Goal: Task Accomplishment & Management: Manage account settings

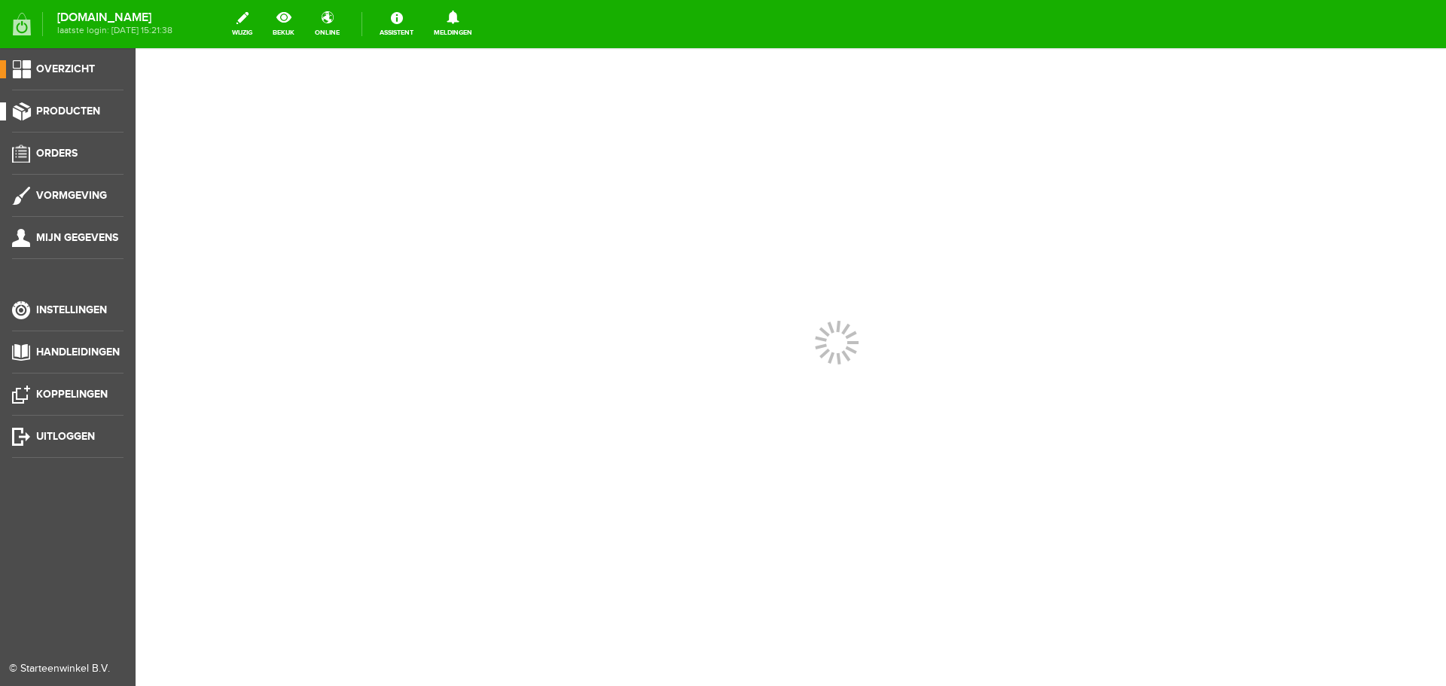
click at [87, 108] on span "Producten" at bounding box center [68, 111] width 64 height 13
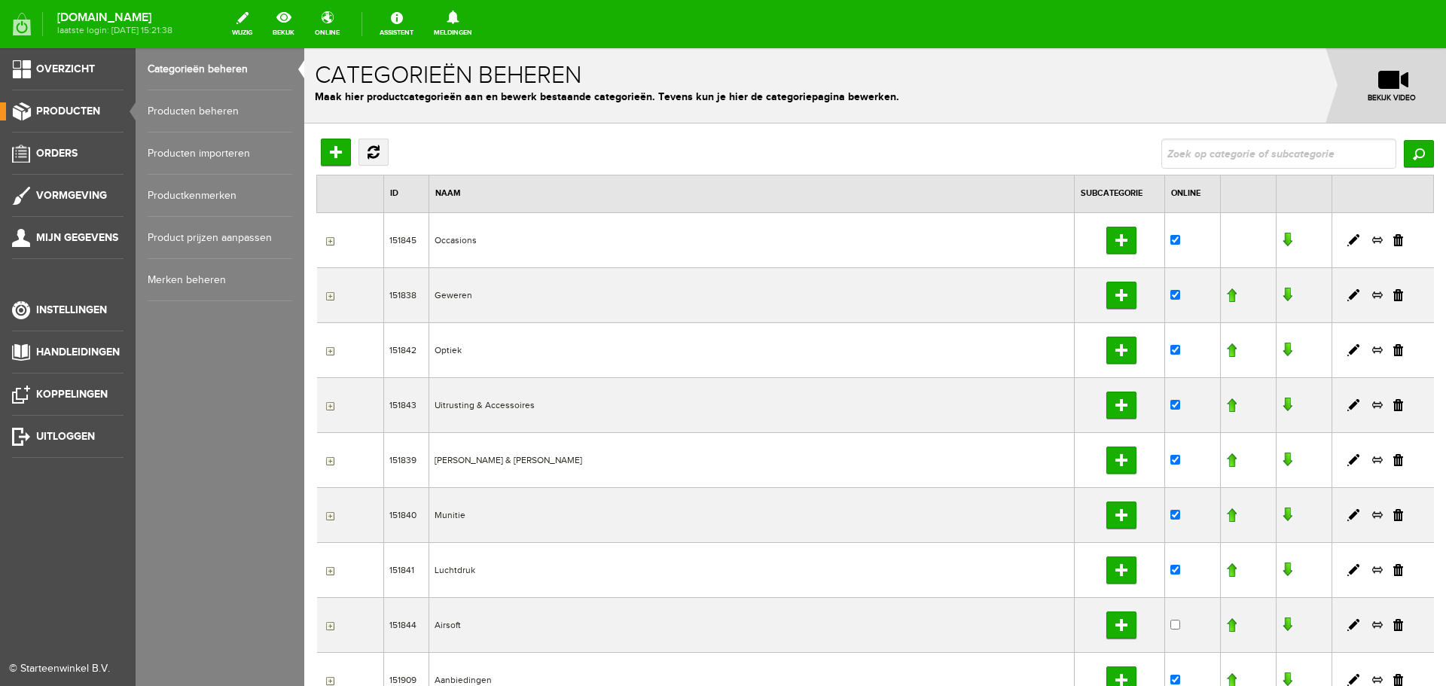
click at [192, 113] on link "Producten beheren" at bounding box center [220, 111] width 145 height 42
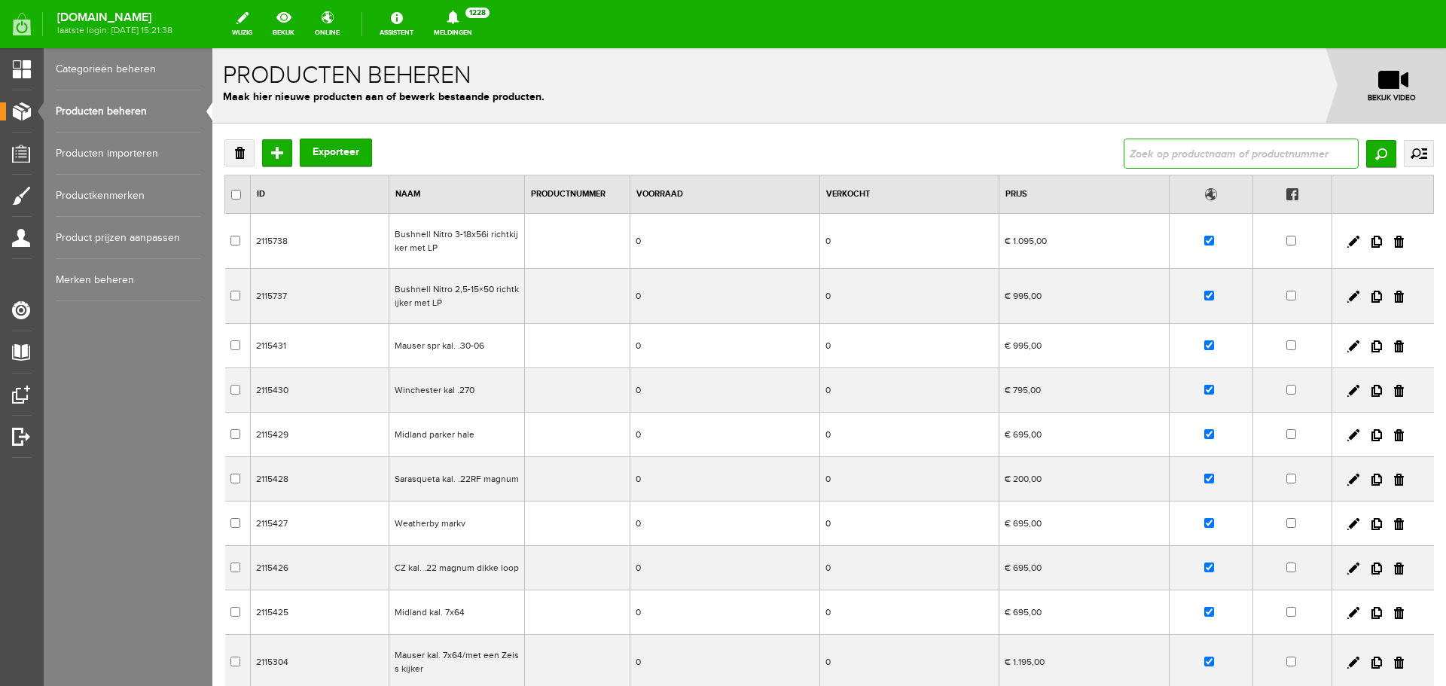
click at [1134, 155] on input "text" at bounding box center [1241, 154] width 235 height 30
type input "weihrauch hw60j"
click at [1374, 152] on input "Zoeken" at bounding box center [1381, 153] width 30 height 27
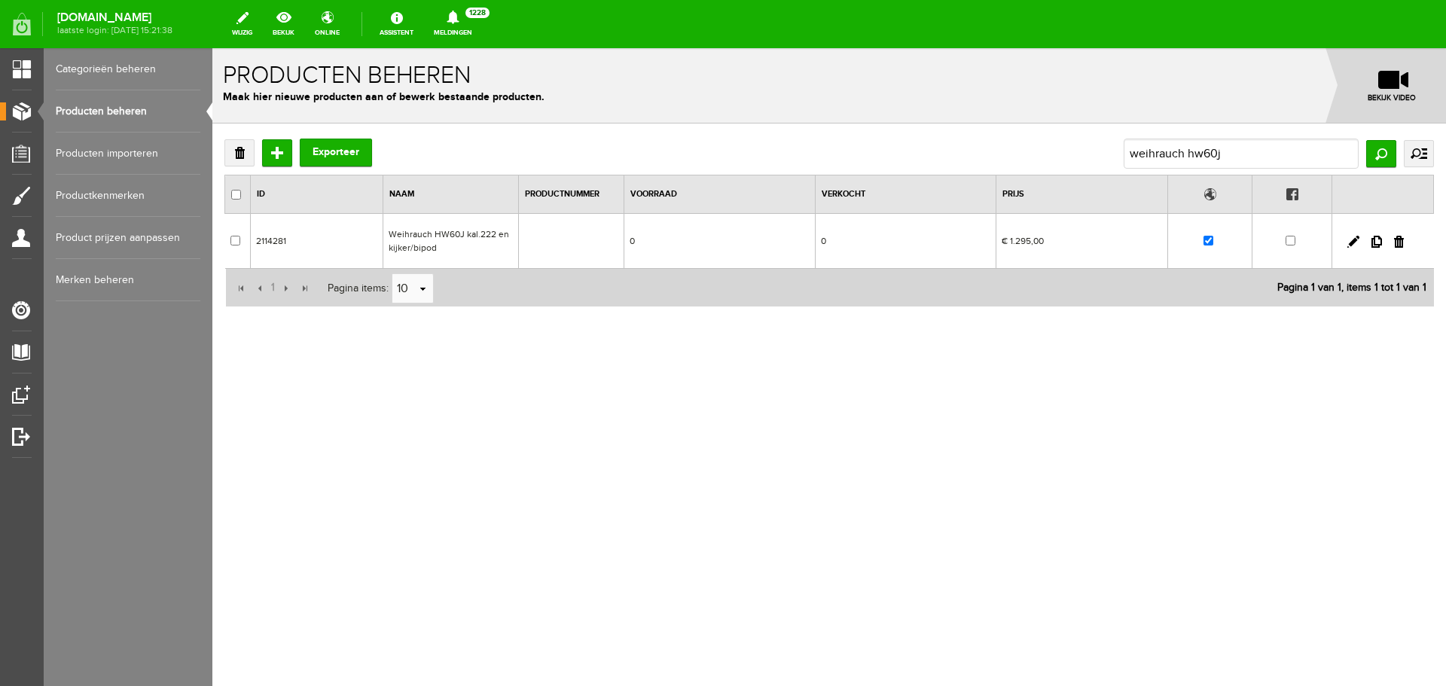
click at [490, 248] on td "Weihrauch HW60J kal.222 en kijker/bipod" at bounding box center [451, 241] width 136 height 55
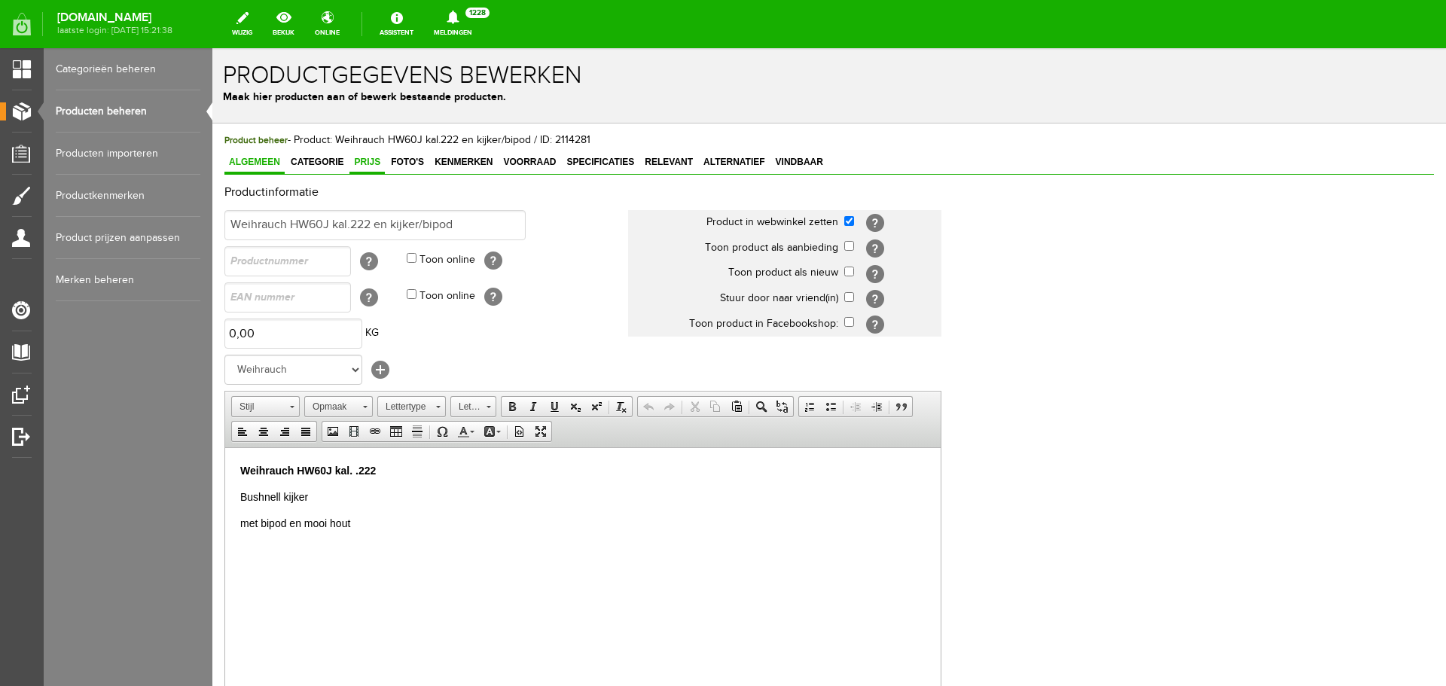
click at [365, 161] on span "Prijs" at bounding box center [367, 162] width 35 height 11
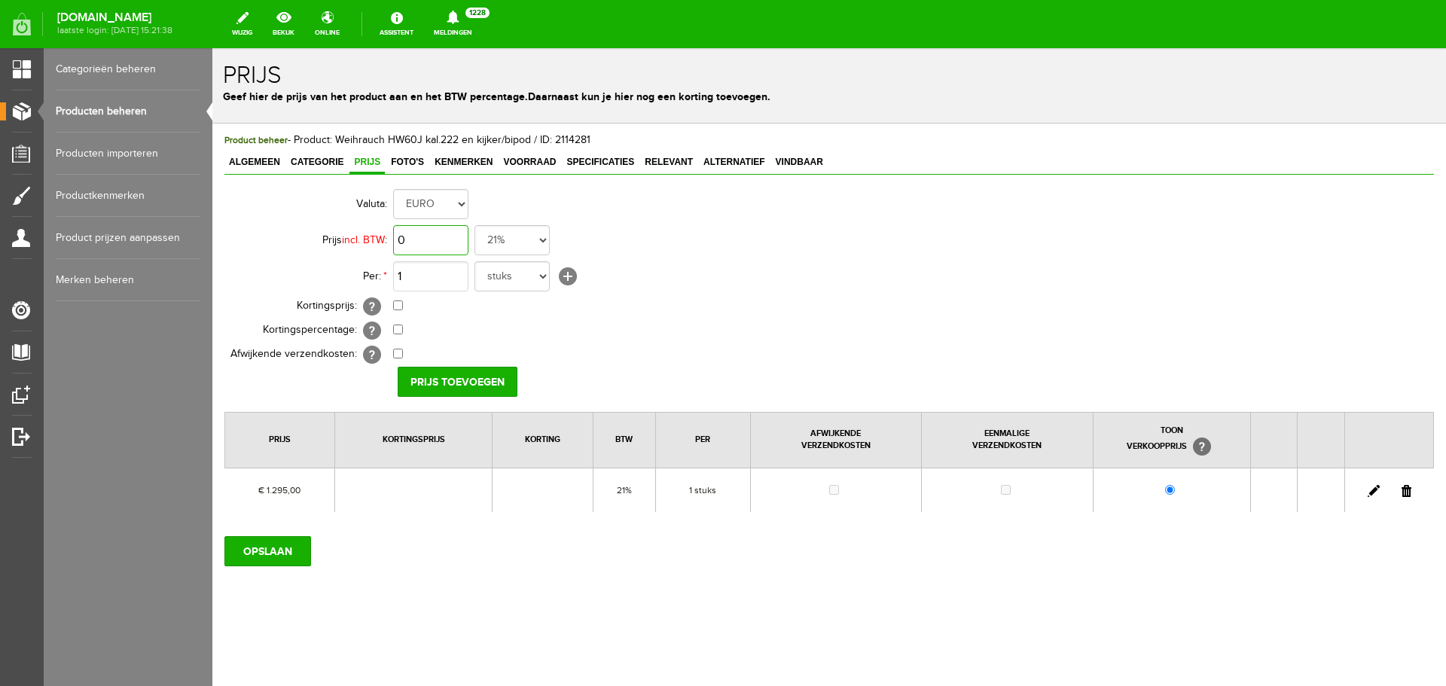
click at [441, 237] on input "0" at bounding box center [430, 240] width 75 height 30
type input "€ 1.595,00"
click at [462, 376] on input "Prijs toevoegen" at bounding box center [458, 382] width 120 height 30
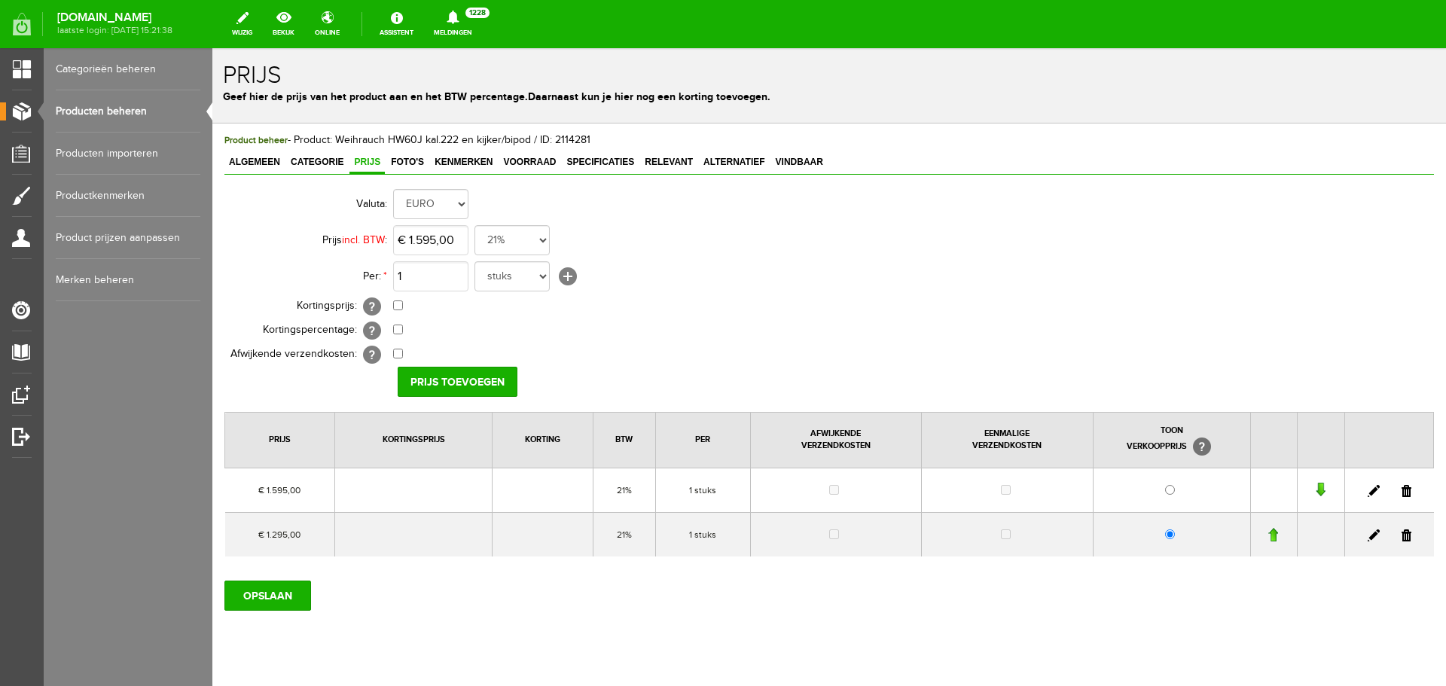
click at [1402, 530] on link at bounding box center [1407, 536] width 10 height 12
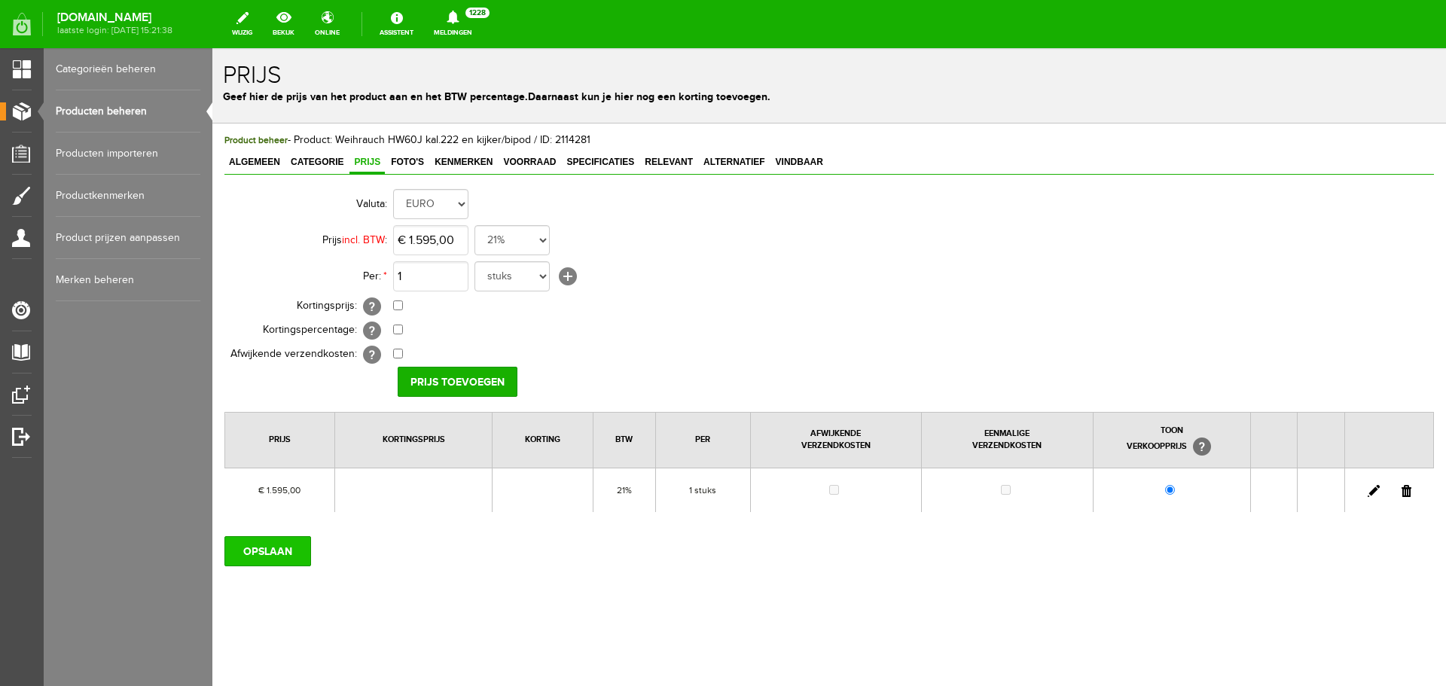
click at [282, 547] on input "OPSLAAN" at bounding box center [267, 551] width 87 height 30
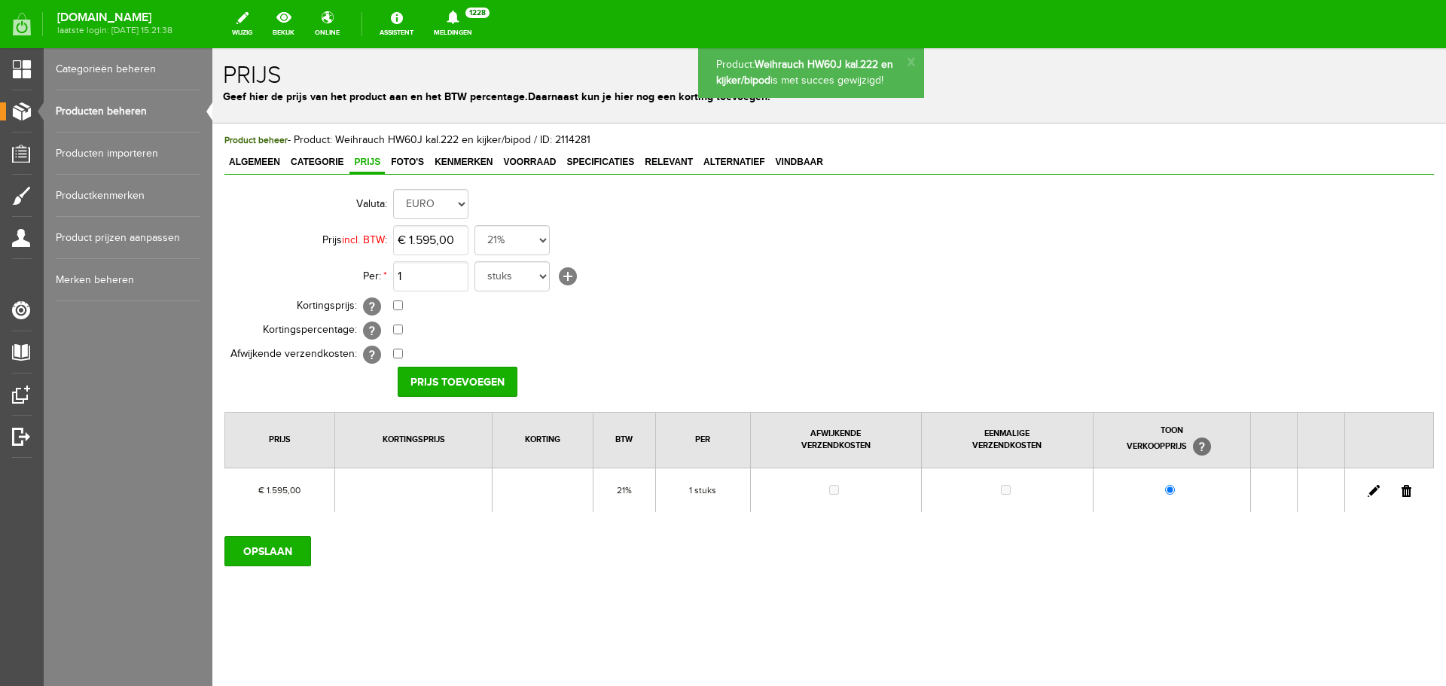
click at [123, 114] on link "Producten beheren" at bounding box center [128, 111] width 145 height 42
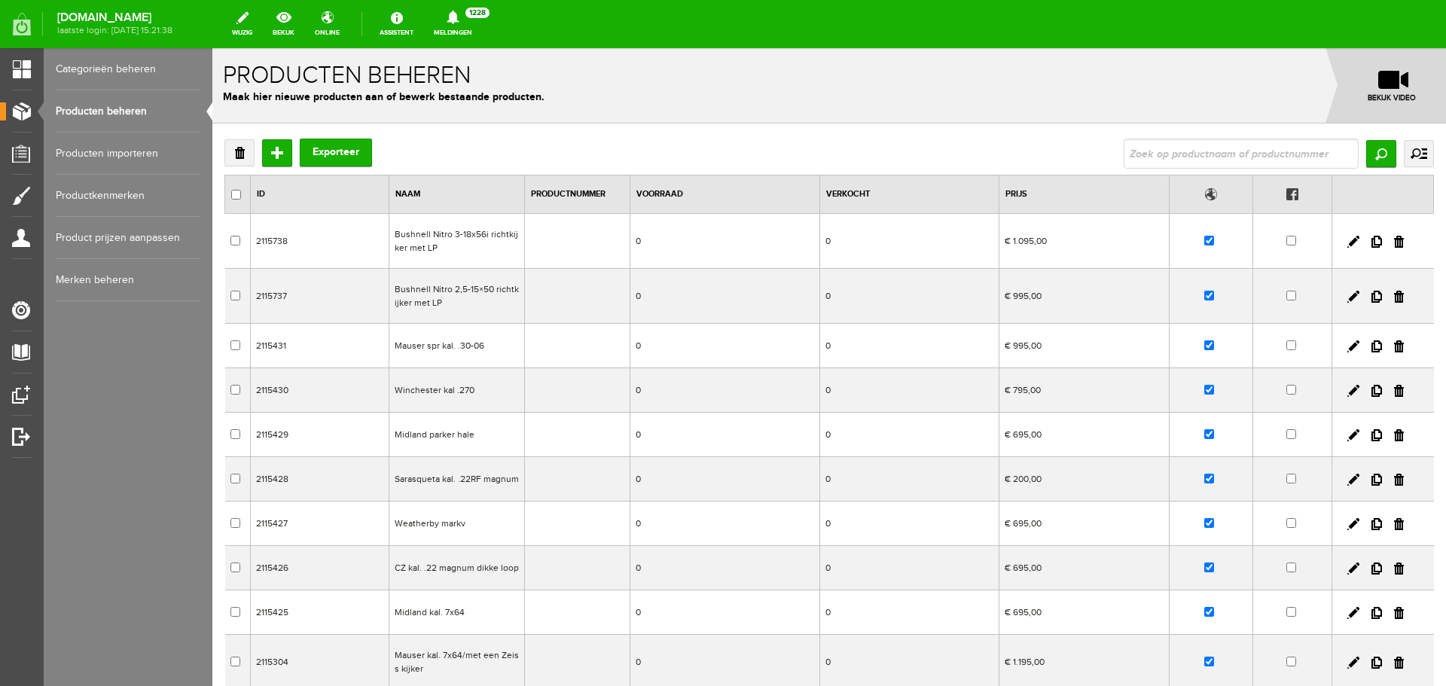
click at [1164, 147] on input "text" at bounding box center [1241, 154] width 235 height 30
type input "weihrauch"
click at [1371, 155] on input "Zoeken" at bounding box center [1381, 153] width 30 height 27
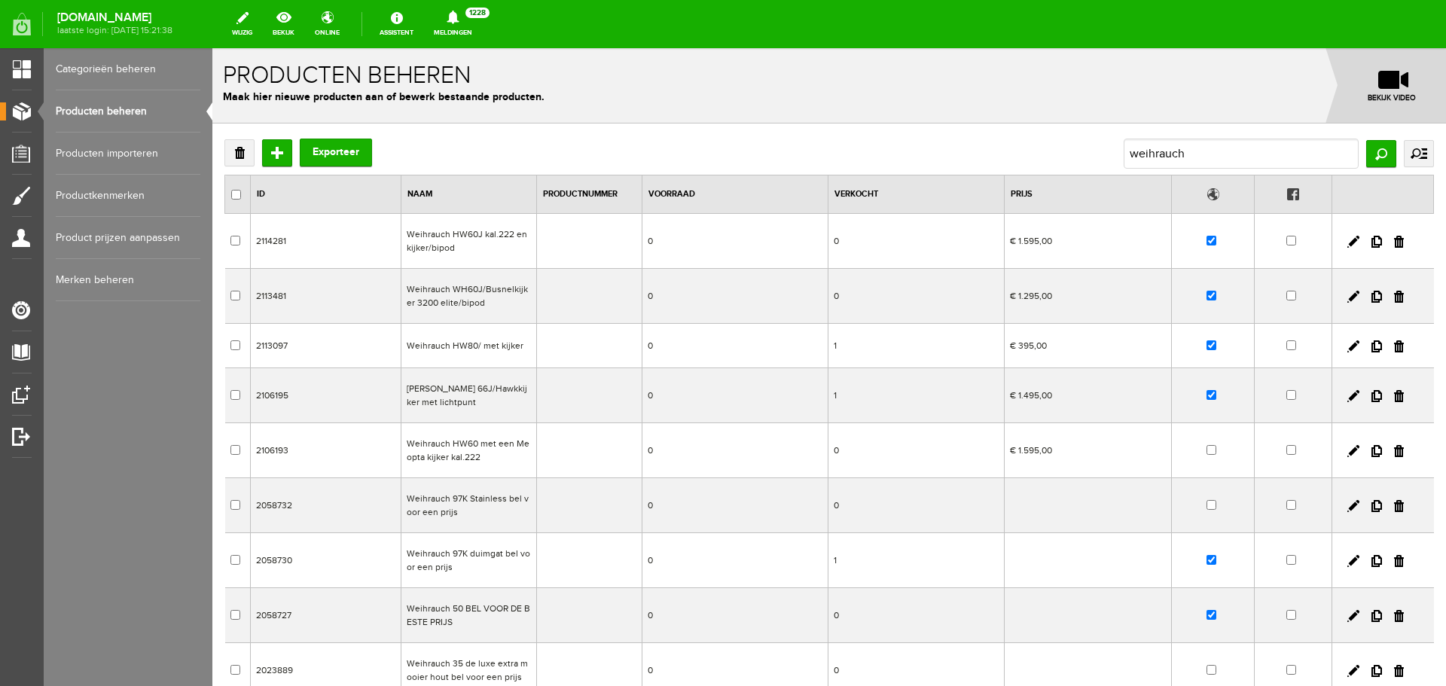
click at [514, 298] on td "Weihrauch WH60J/Busnelkijker 3200 elite/bipod" at bounding box center [469, 296] width 136 height 55
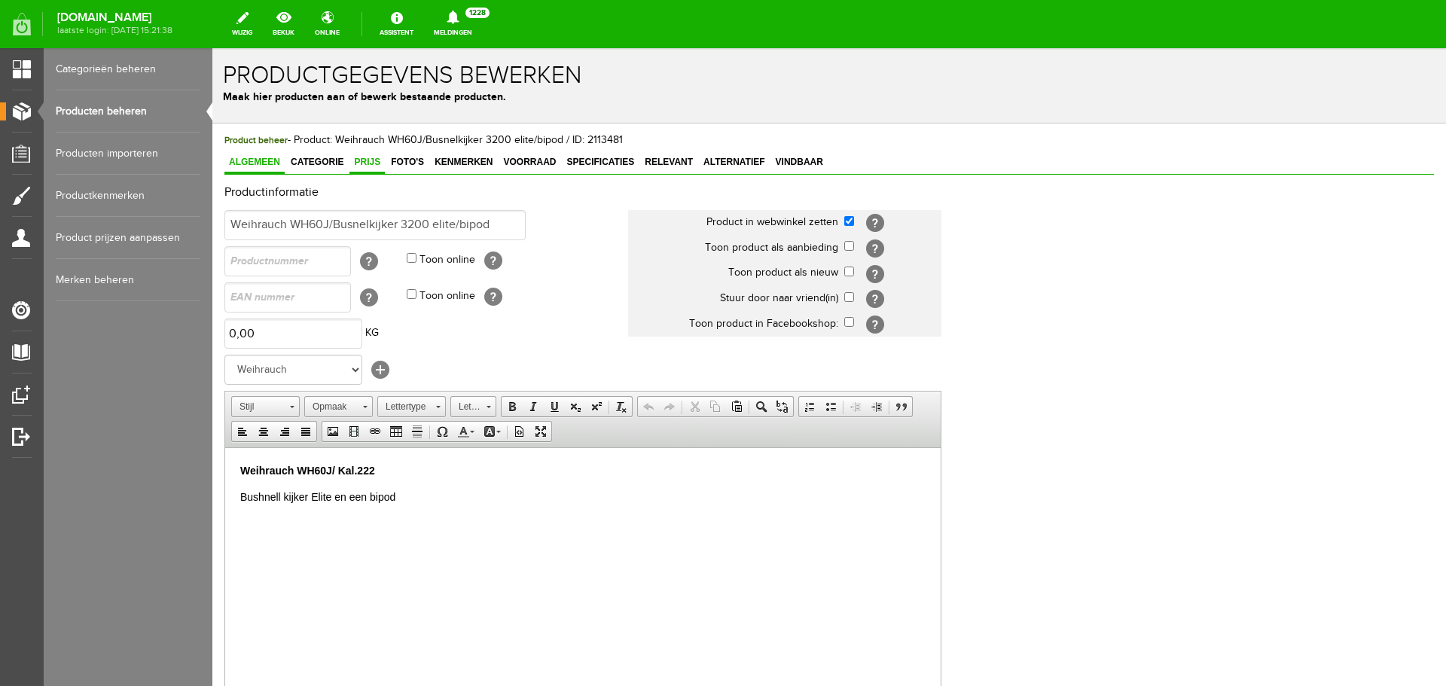
click at [372, 160] on span "Prijs" at bounding box center [367, 162] width 35 height 11
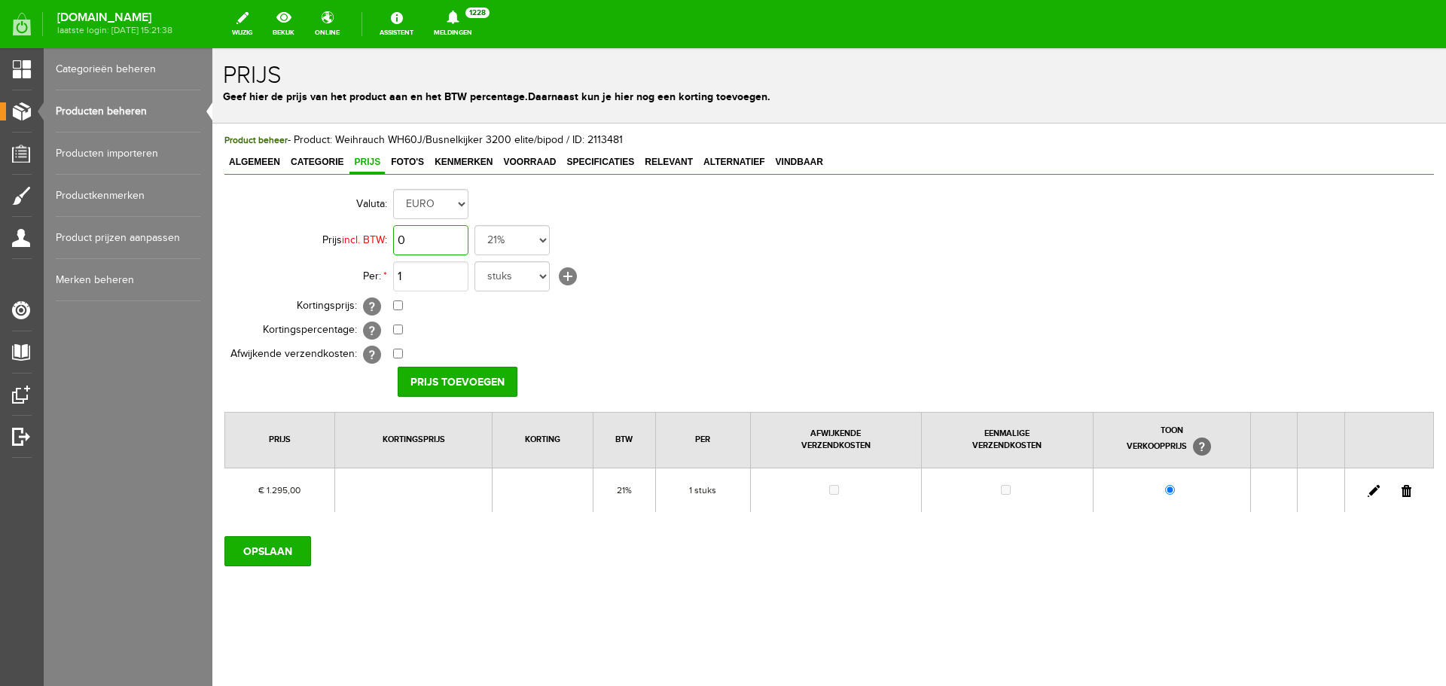
click at [441, 231] on input "0" at bounding box center [430, 240] width 75 height 30
type input "€ 1.595,00"
click at [462, 382] on input "Prijs toevoegen" at bounding box center [458, 382] width 120 height 30
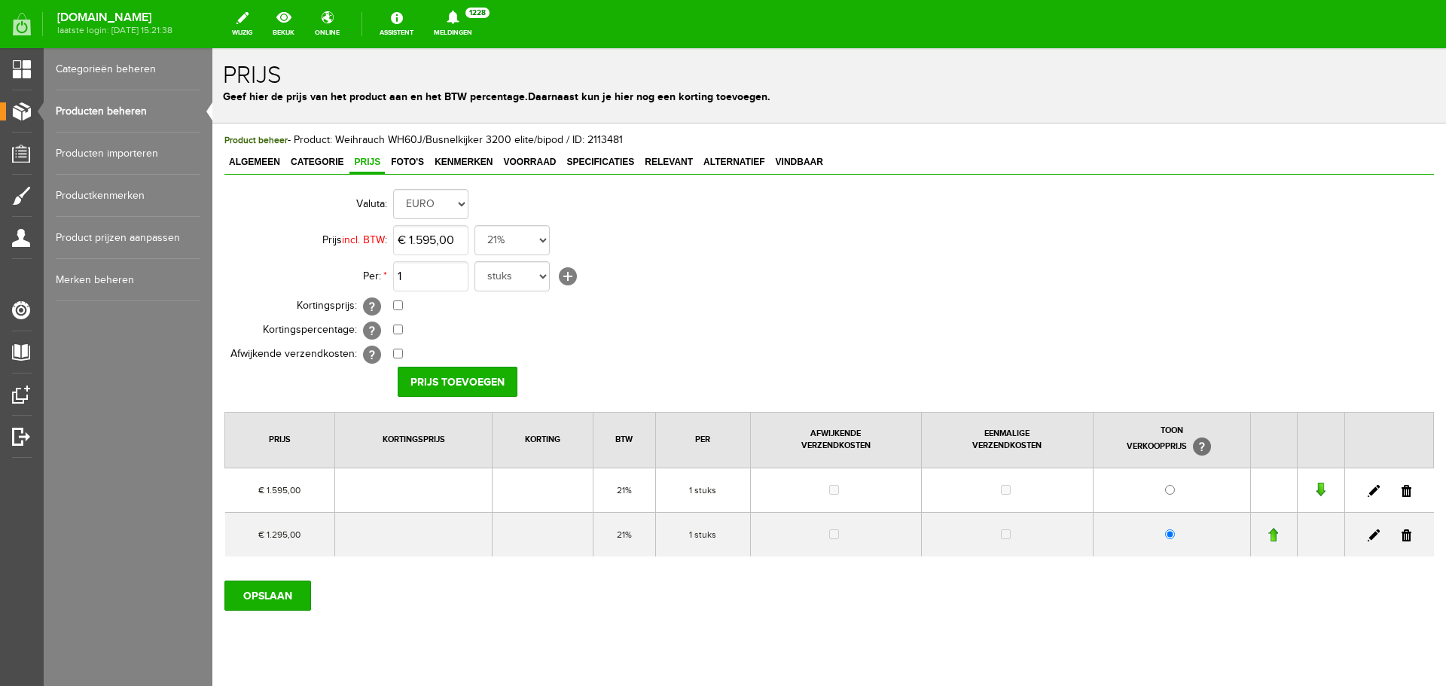
click at [1402, 533] on link at bounding box center [1407, 536] width 10 height 12
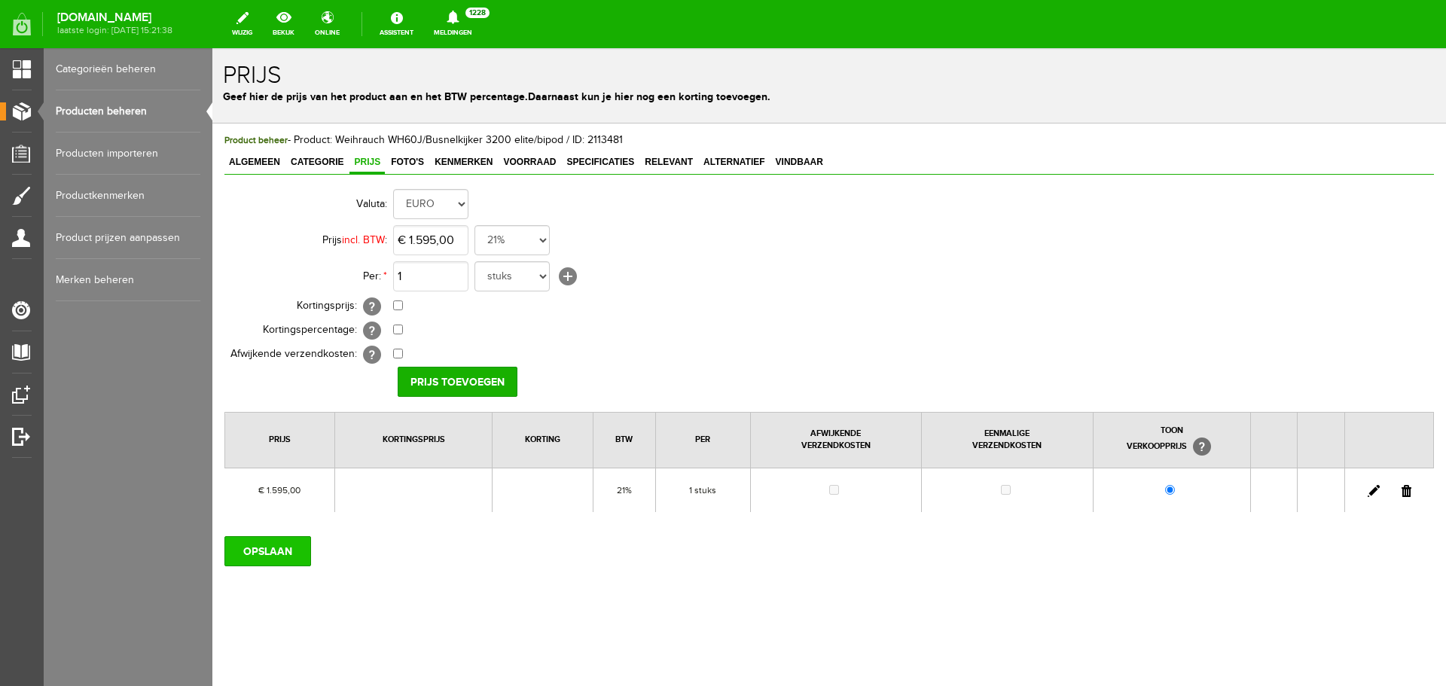
click at [246, 554] on input "OPSLAAN" at bounding box center [267, 551] width 87 height 30
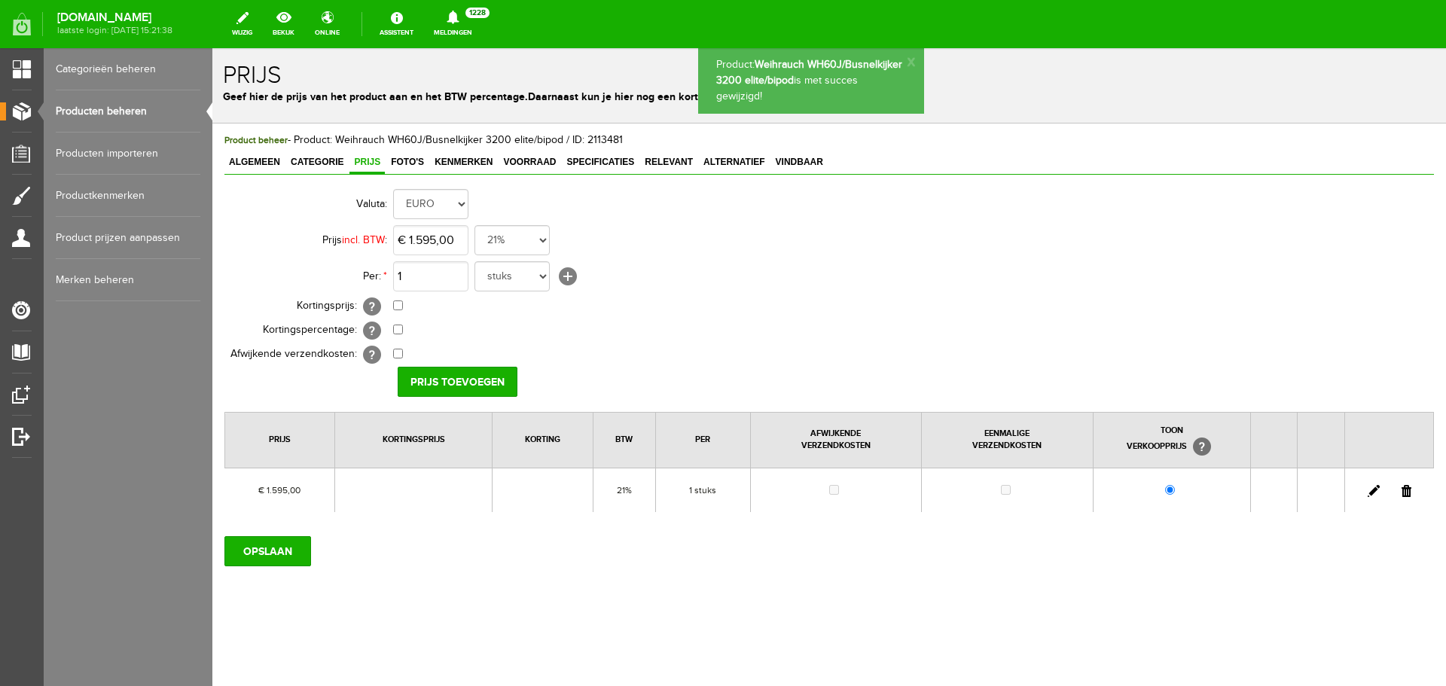
click at [127, 105] on link "Producten beheren" at bounding box center [128, 111] width 145 height 42
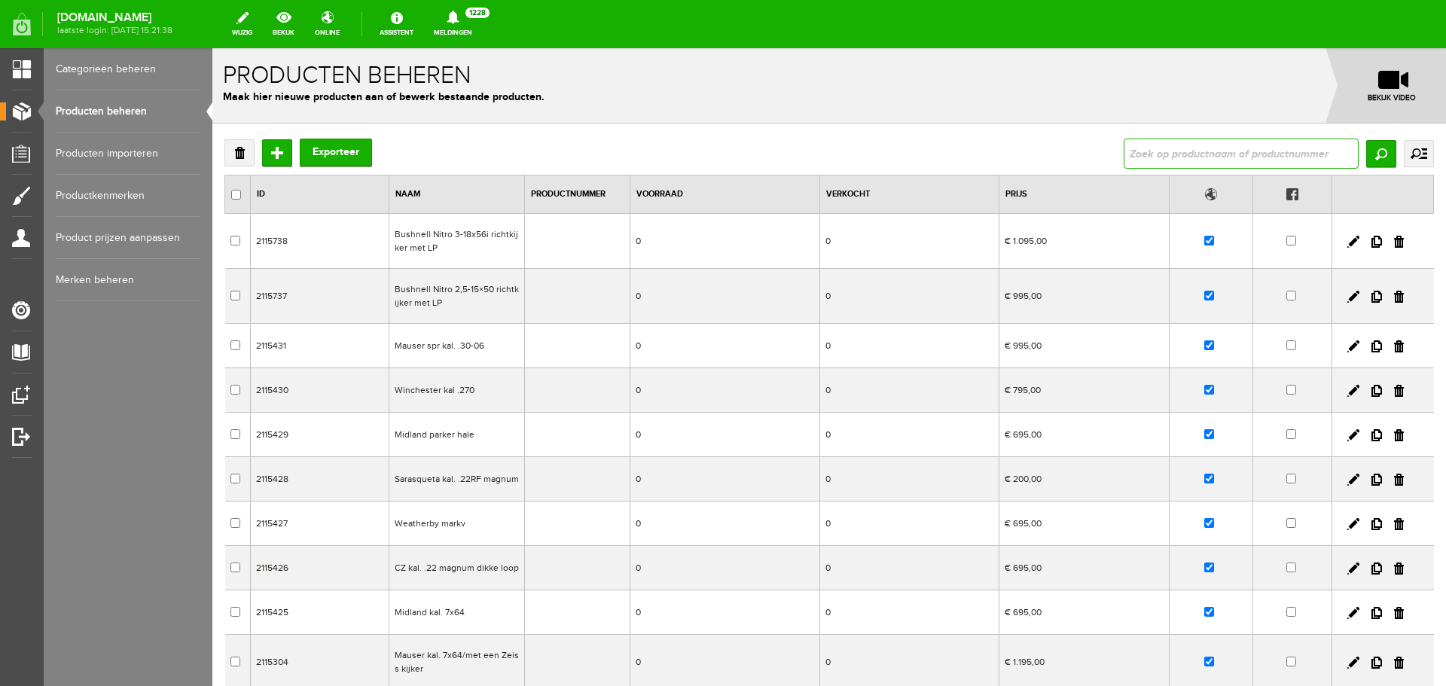
click at [1142, 147] on input "text" at bounding box center [1241, 154] width 235 height 30
type input "v"
click at [147, 109] on link "Producten beheren" at bounding box center [128, 111] width 145 height 42
click at [110, 105] on link "Producten beheren" at bounding box center [128, 111] width 145 height 42
click at [1394, 390] on link at bounding box center [1399, 391] width 10 height 12
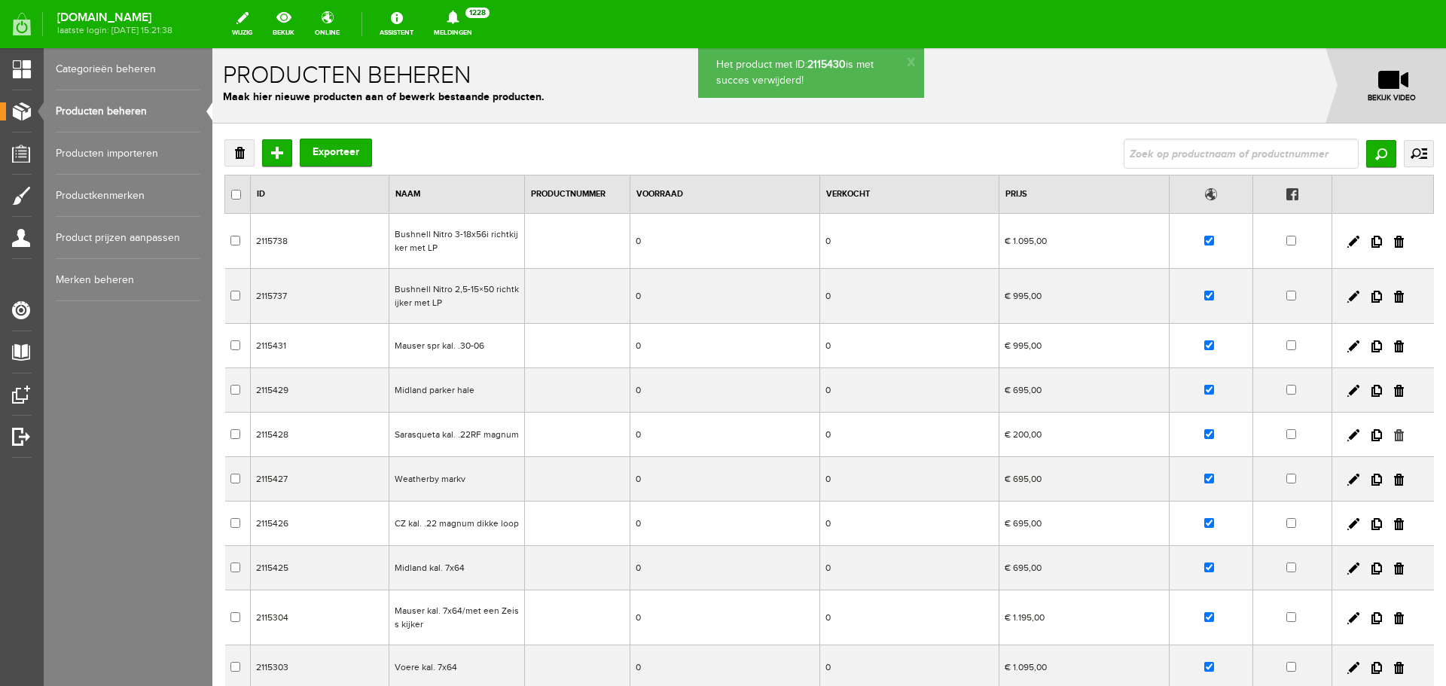
click at [1394, 435] on link at bounding box center [1399, 435] width 10 height 12
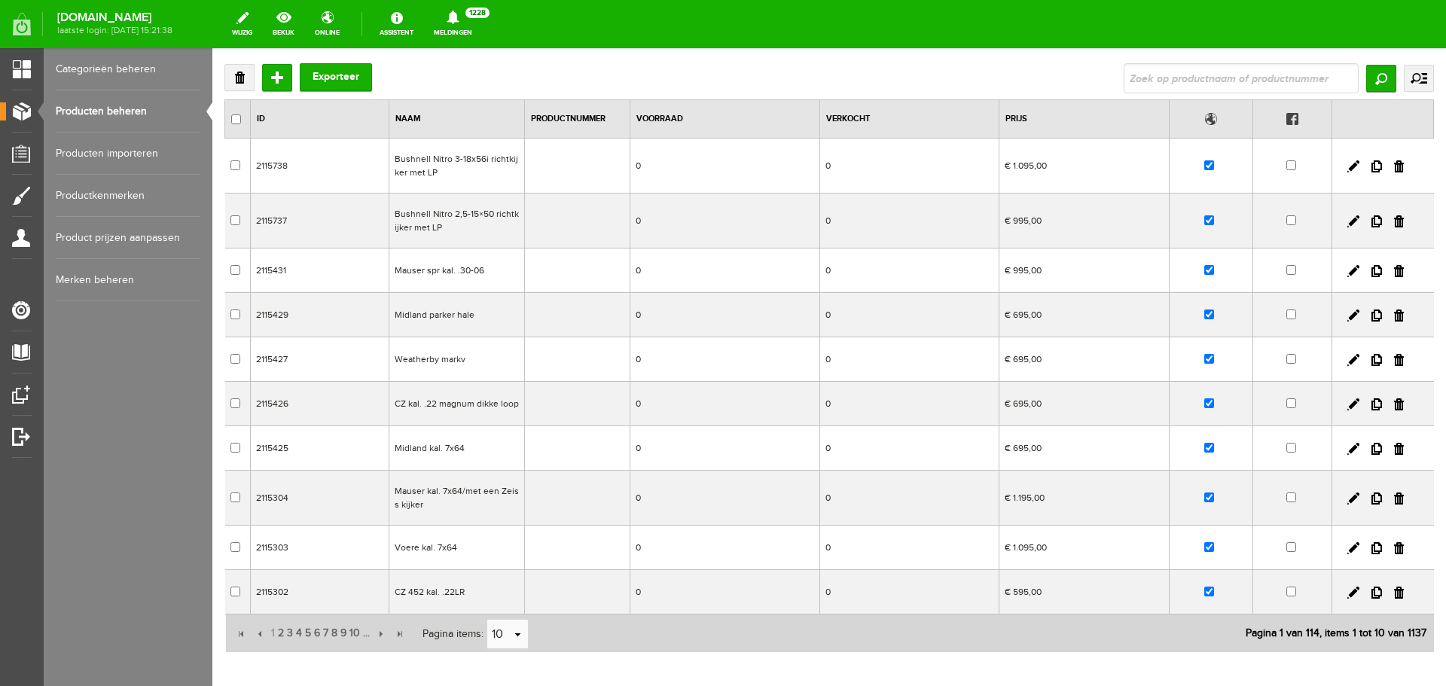
scroll to position [151, 0]
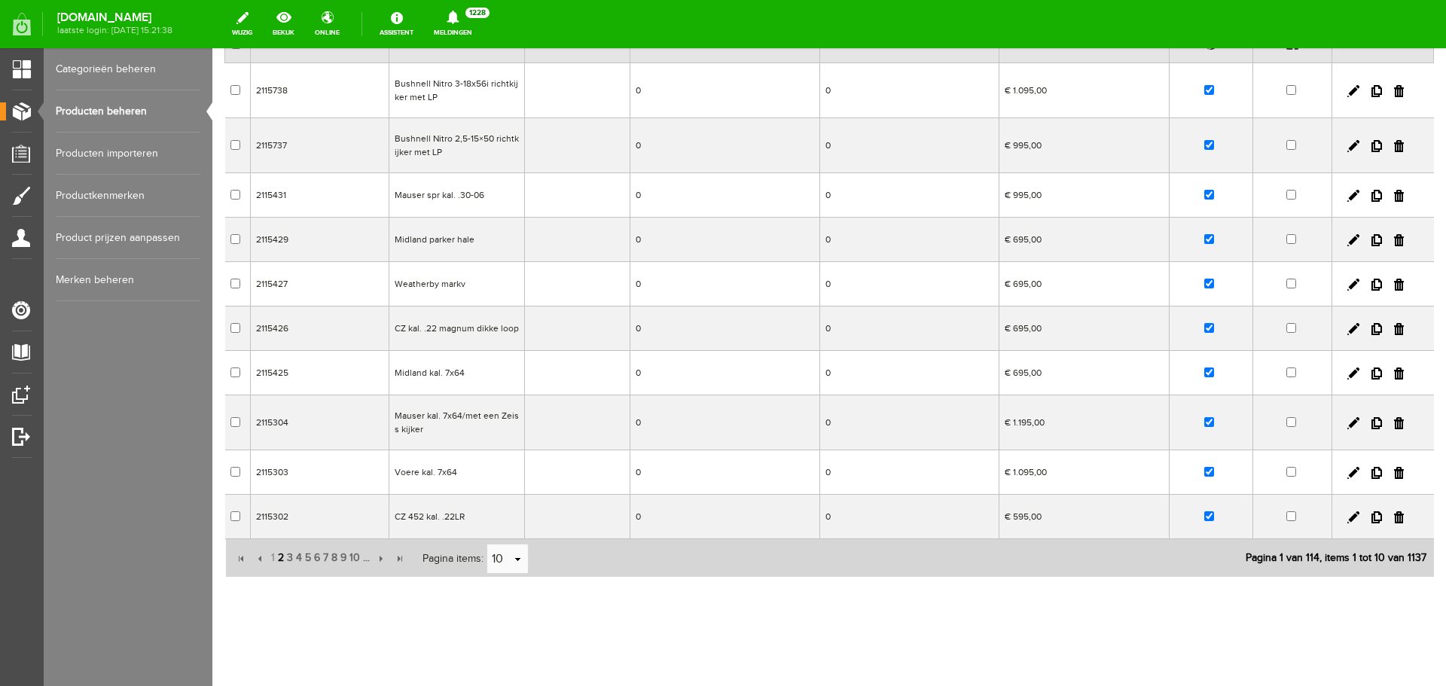
click at [282, 559] on span "2" at bounding box center [280, 558] width 9 height 30
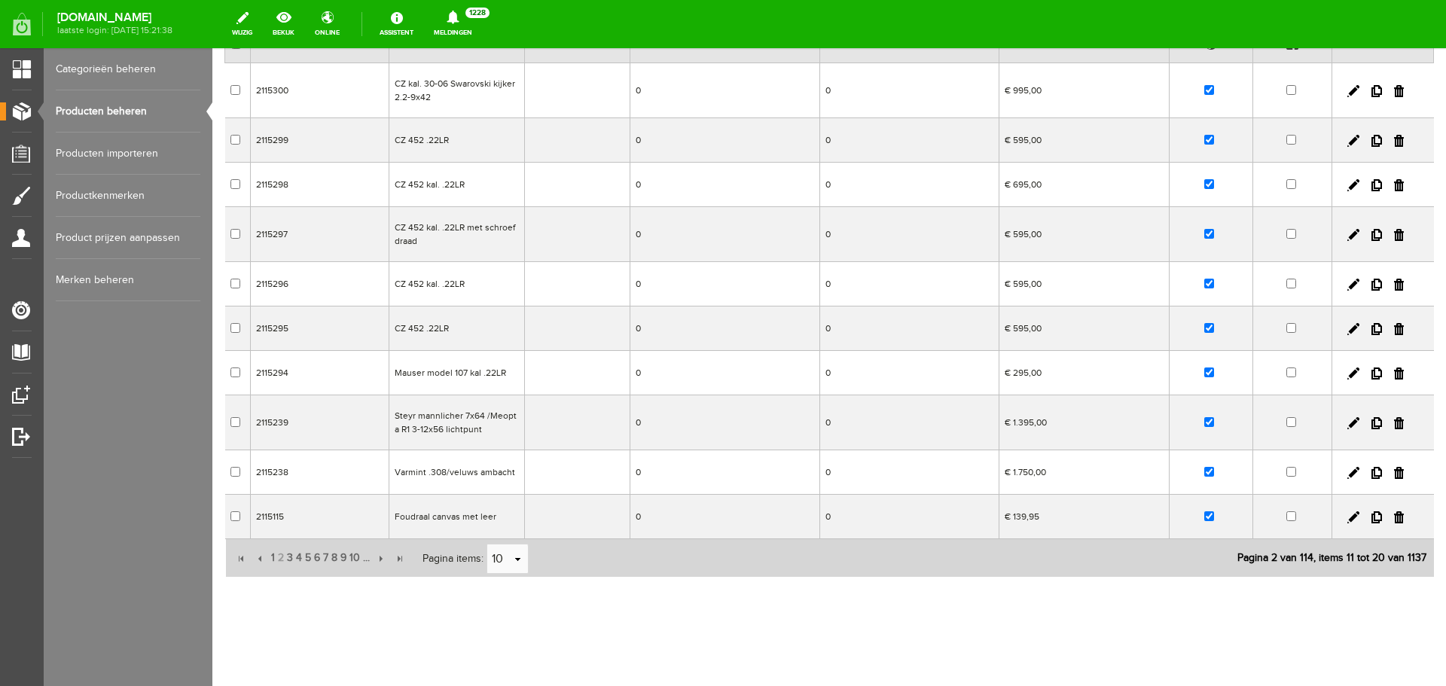
click at [507, 432] on td "Steyr mannlicher 7x64 /Meopta R1 3-12x56 lichtpunt" at bounding box center [457, 422] width 136 height 55
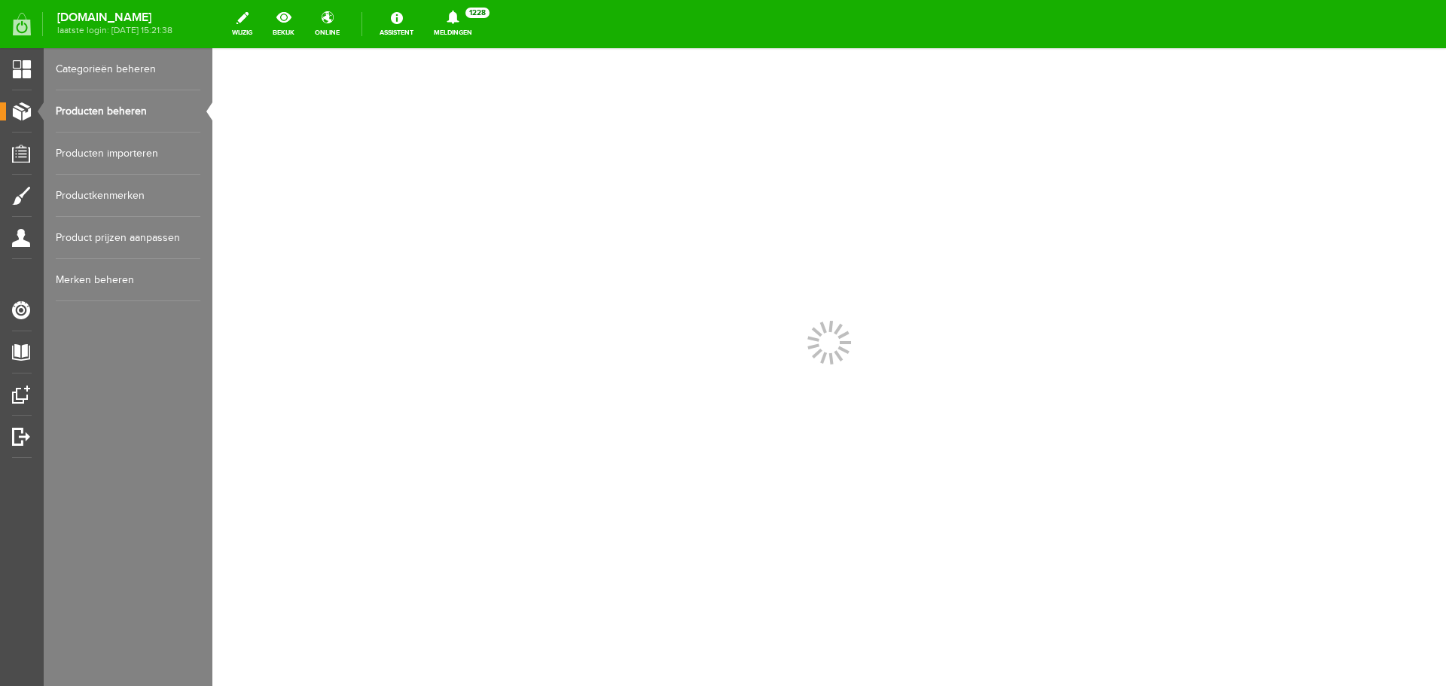
scroll to position [0, 0]
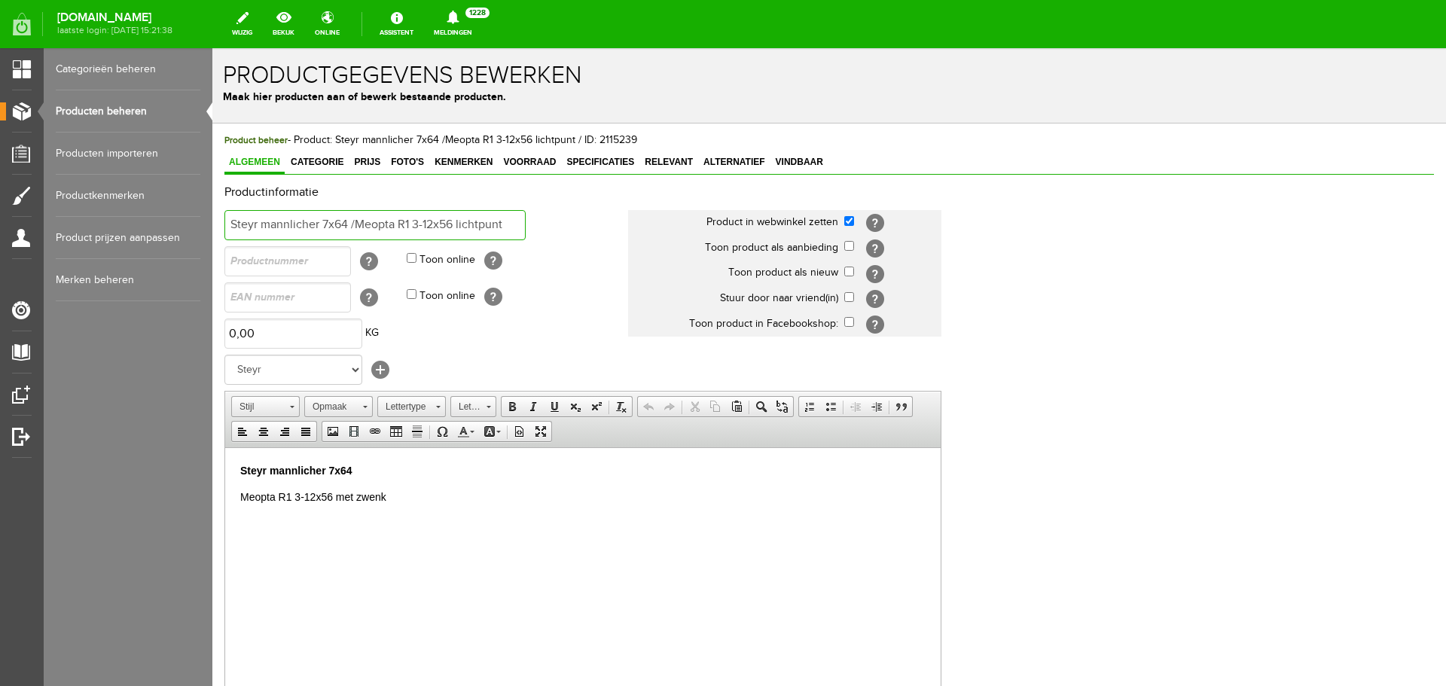
click at [512, 227] on input "Steyr mannlicher 7x64 /Meopta R1 3-12x56 lichtpunt" at bounding box center [374, 225] width 301 height 30
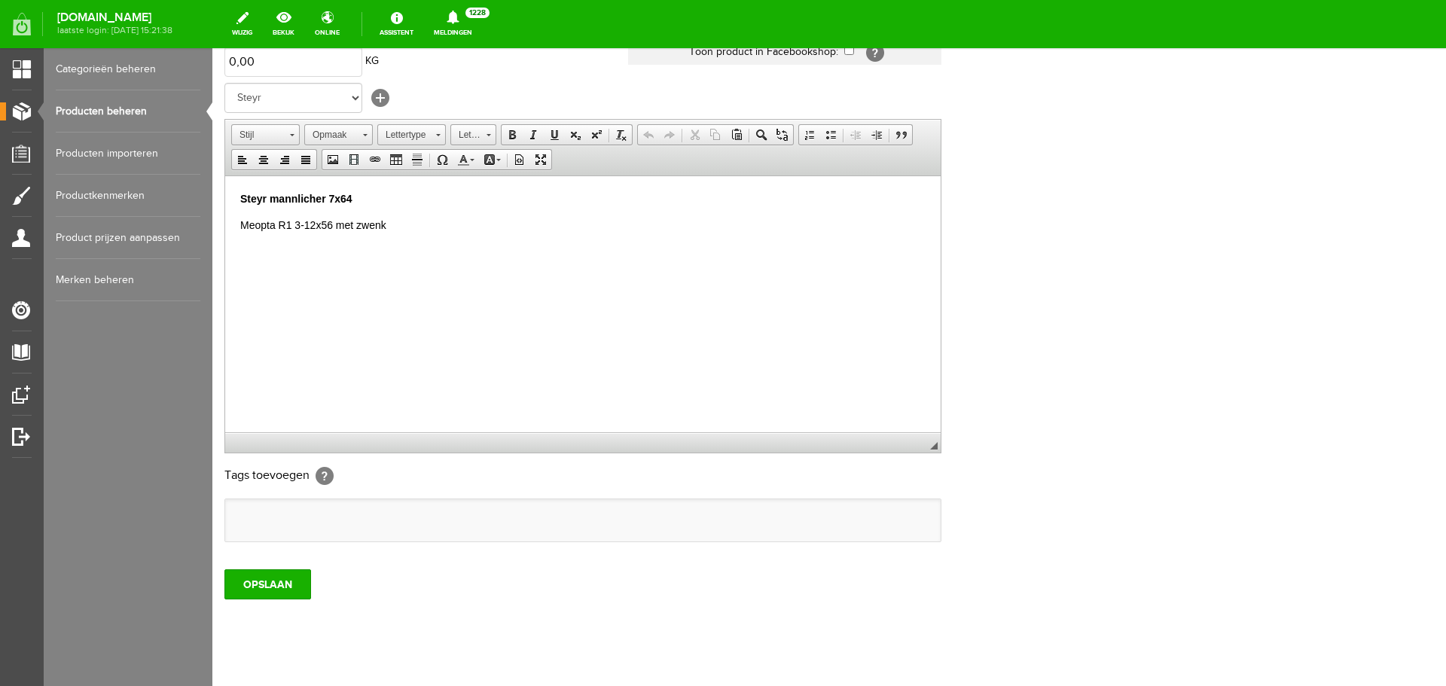
scroll to position [297, 0]
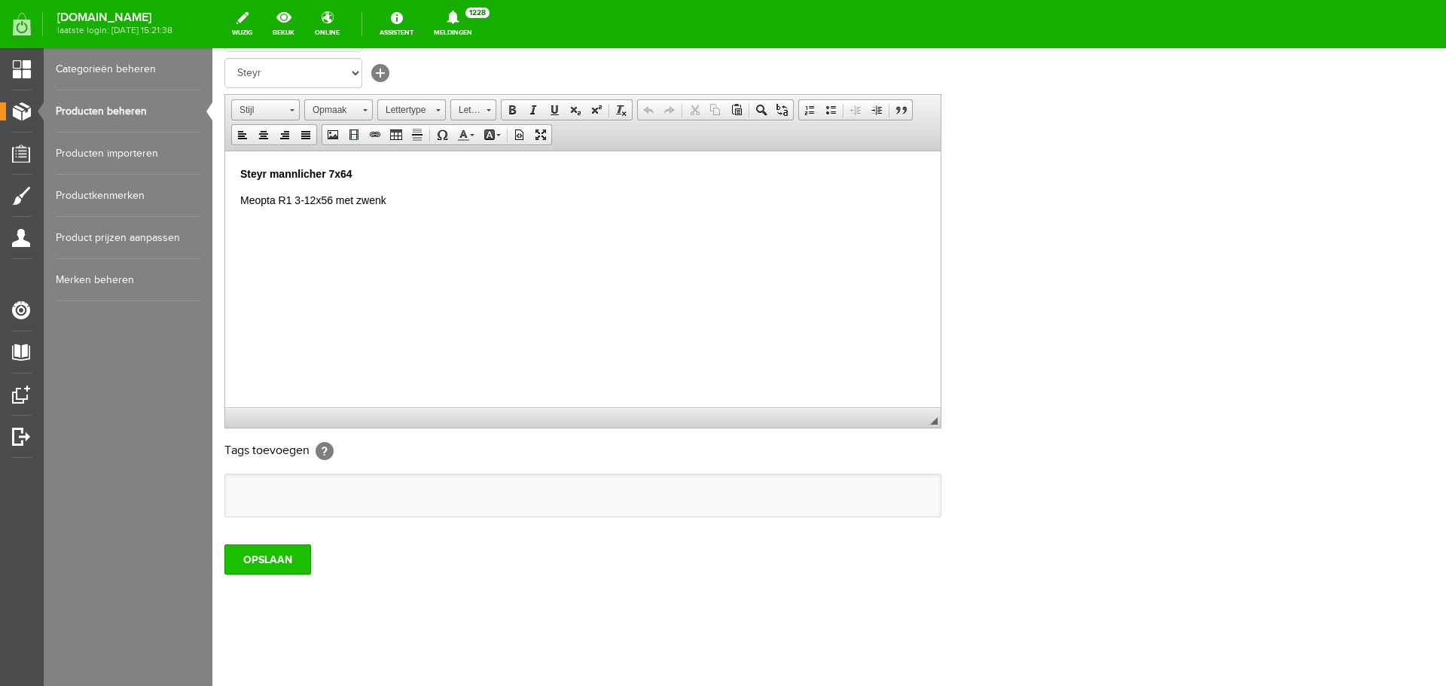
type input "Steyr mannlicher 7x64 /Meopta R1 3-12x56 lichtpunt/verkocht"
click at [259, 563] on input "OPSLAAN" at bounding box center [267, 560] width 87 height 30
click at [295, 557] on input "OPSLAAN" at bounding box center [267, 560] width 87 height 30
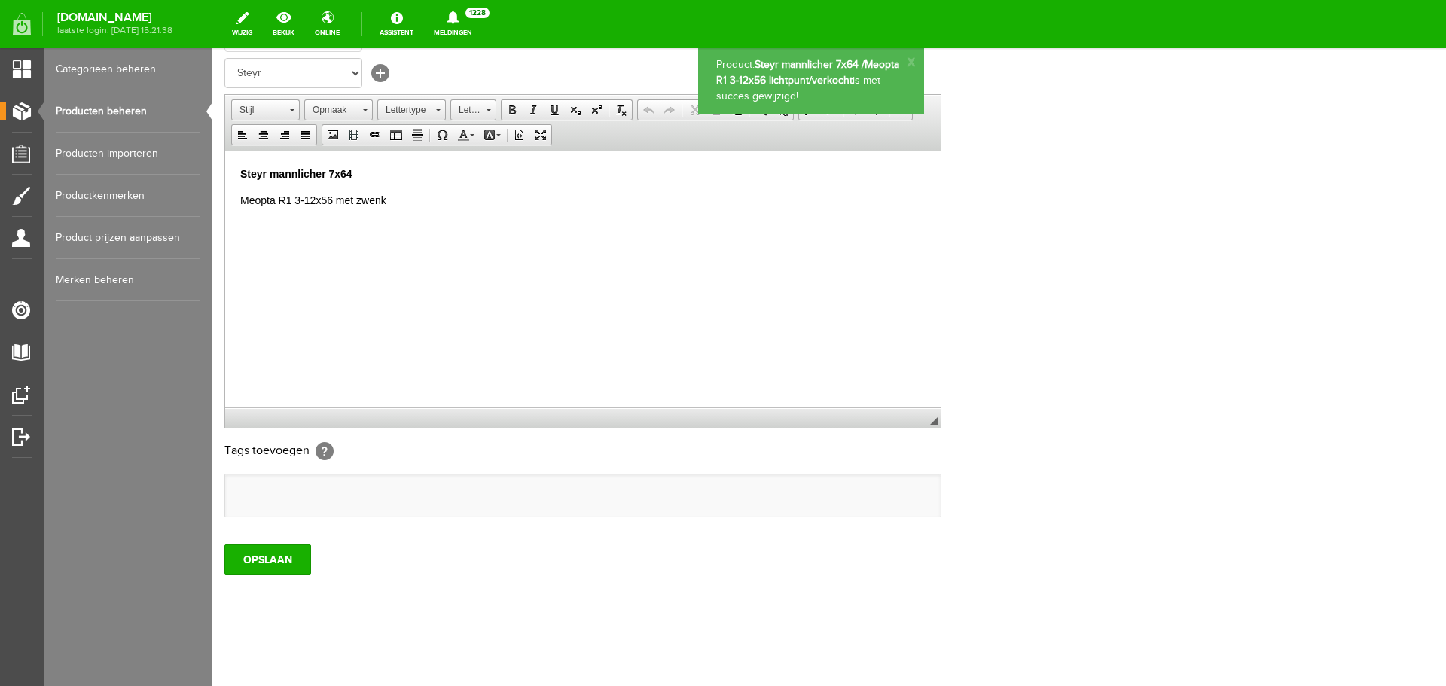
scroll to position [0, 0]
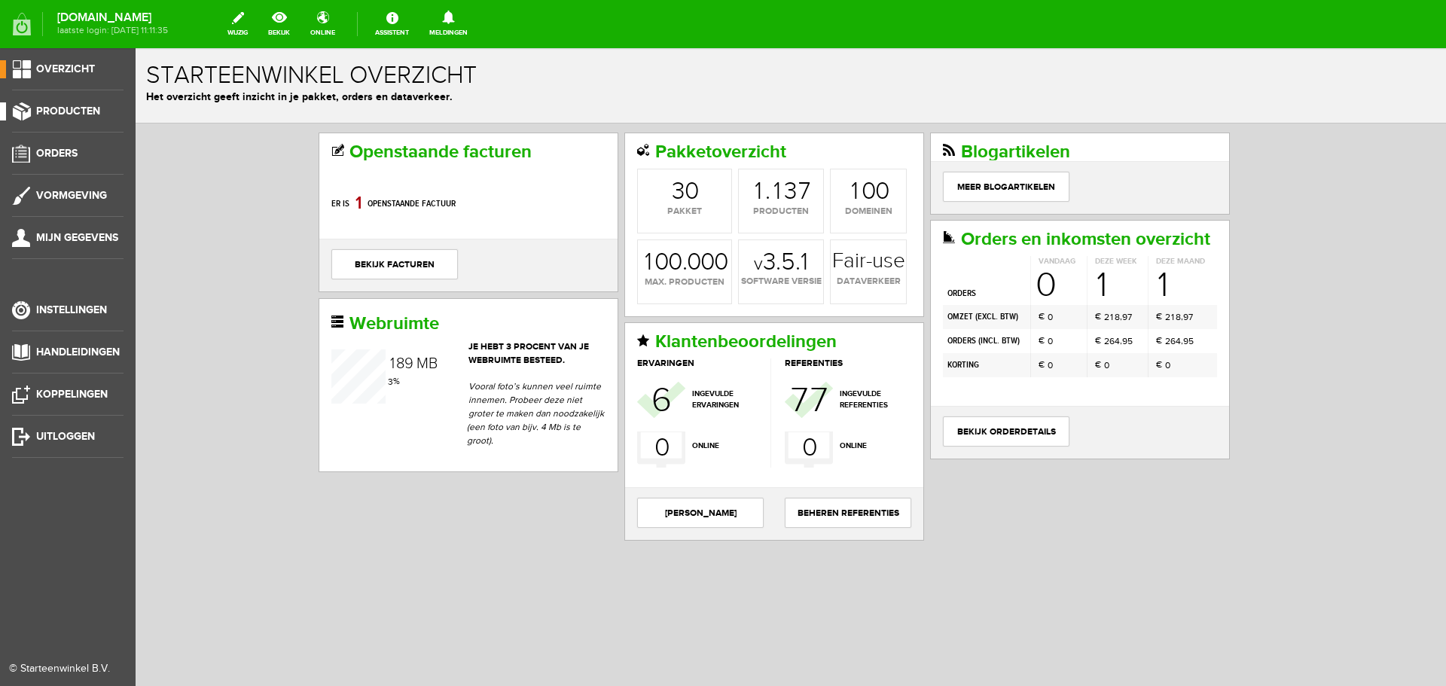
click at [86, 109] on span "Producten" at bounding box center [68, 111] width 64 height 13
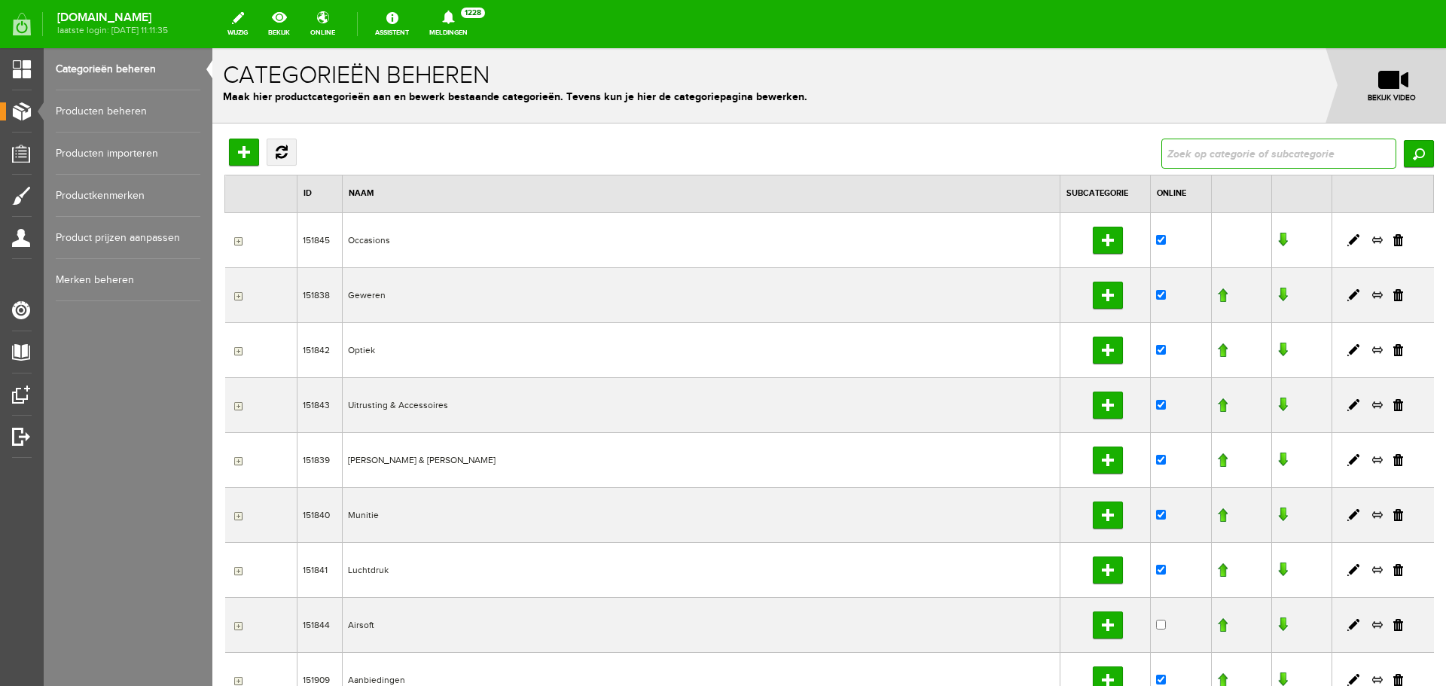
click at [1250, 154] on input "text" at bounding box center [1278, 154] width 235 height 30
type input "nobelsport"
click at [1404, 151] on input "Zoeken" at bounding box center [1419, 153] width 30 height 27
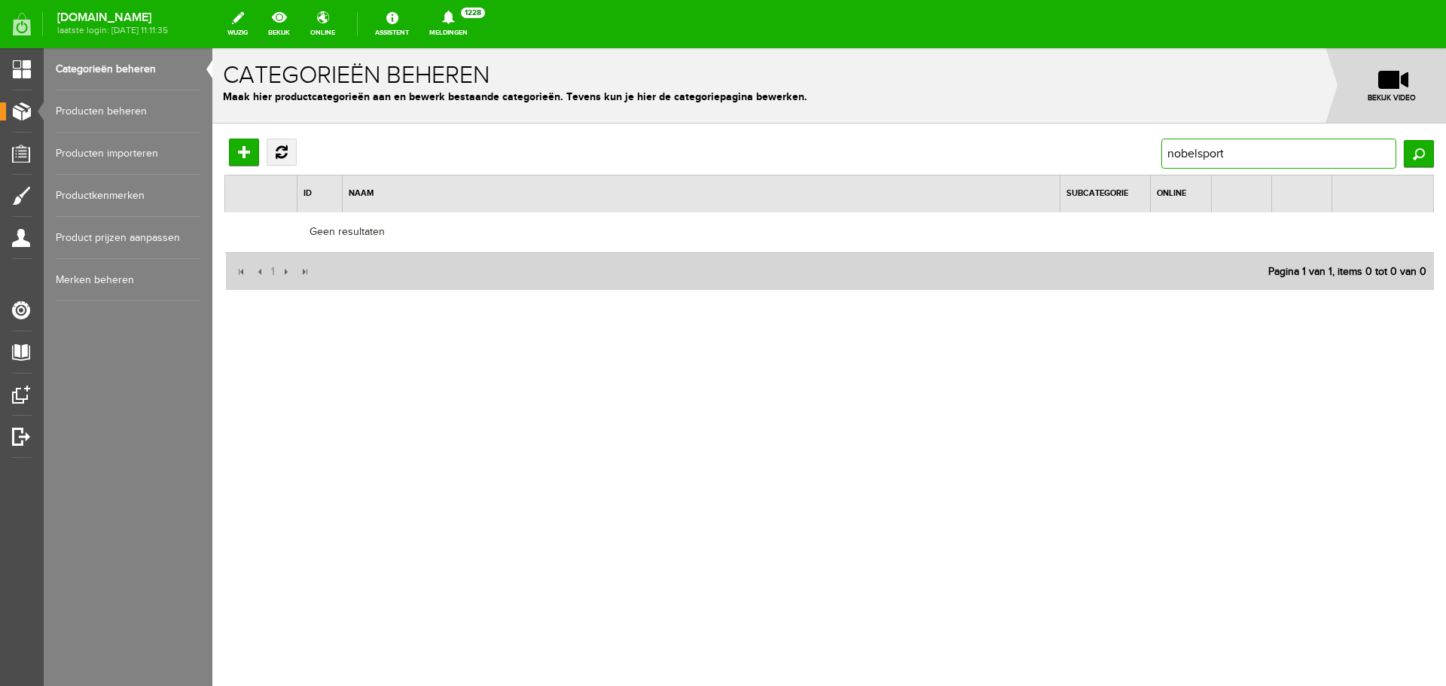
click at [1235, 154] on input "nobelsport" at bounding box center [1278, 154] width 235 height 30
type input "nobel"
click at [1422, 148] on input "Zoeken" at bounding box center [1419, 153] width 30 height 27
click at [127, 116] on link "Producten beheren" at bounding box center [128, 111] width 145 height 42
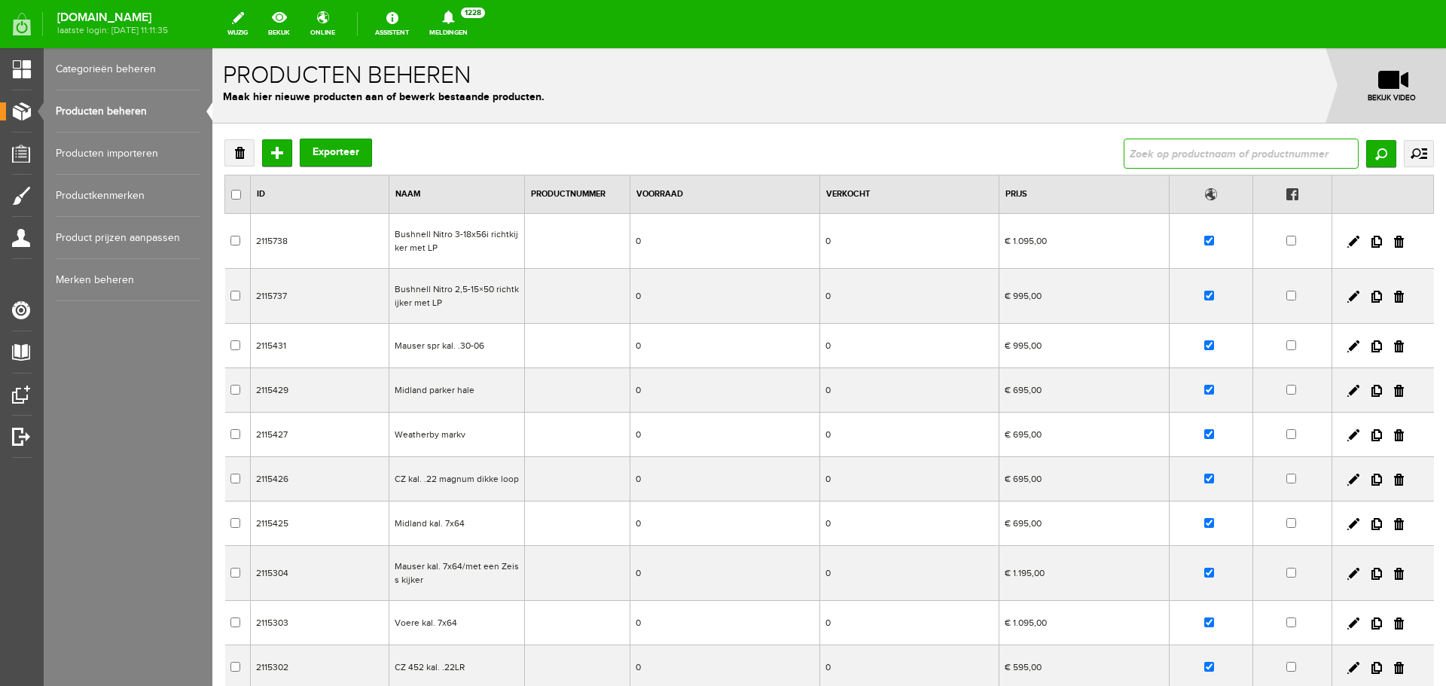
click at [1132, 143] on input "text" at bounding box center [1241, 154] width 235 height 30
type input "nobel"
click at [1374, 159] on input "Zoeken" at bounding box center [1381, 153] width 30 height 27
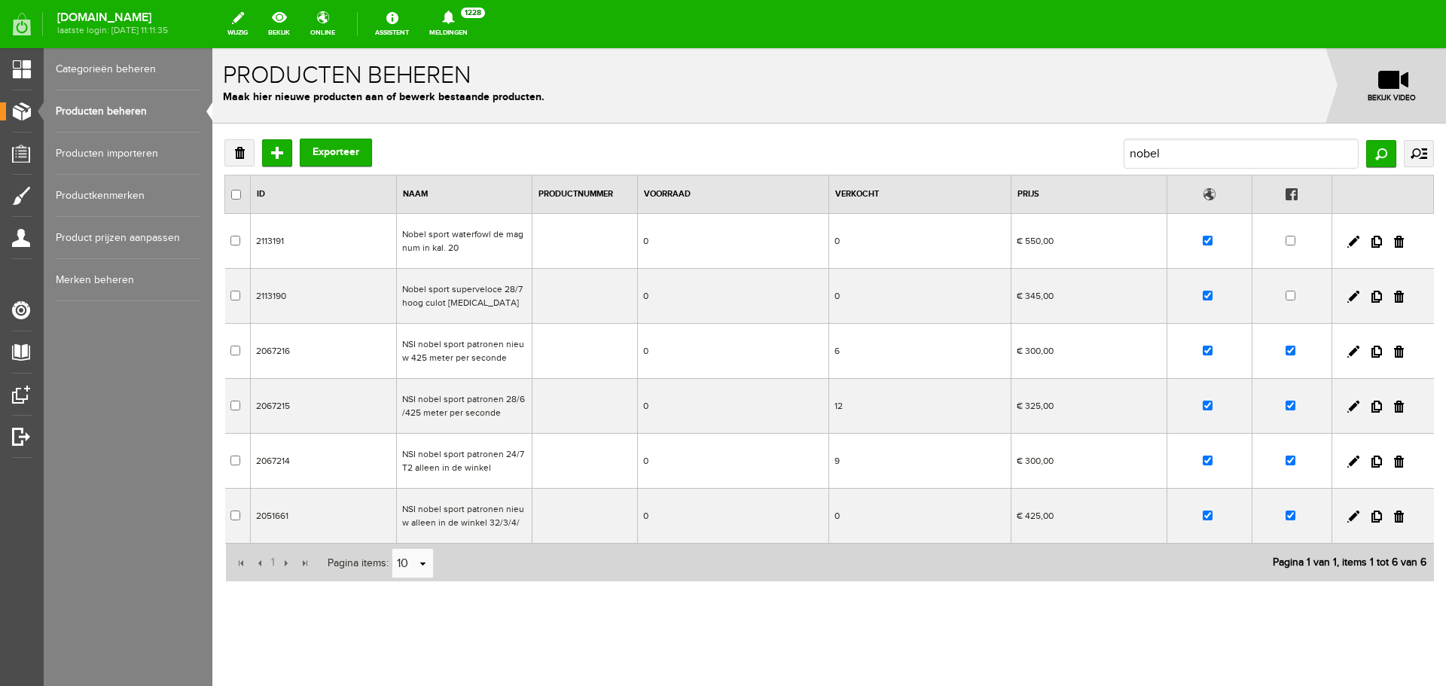
click at [499, 409] on td "NSI nobel sport patronen 28/6 /425 meter per seconde" at bounding box center [464, 406] width 136 height 55
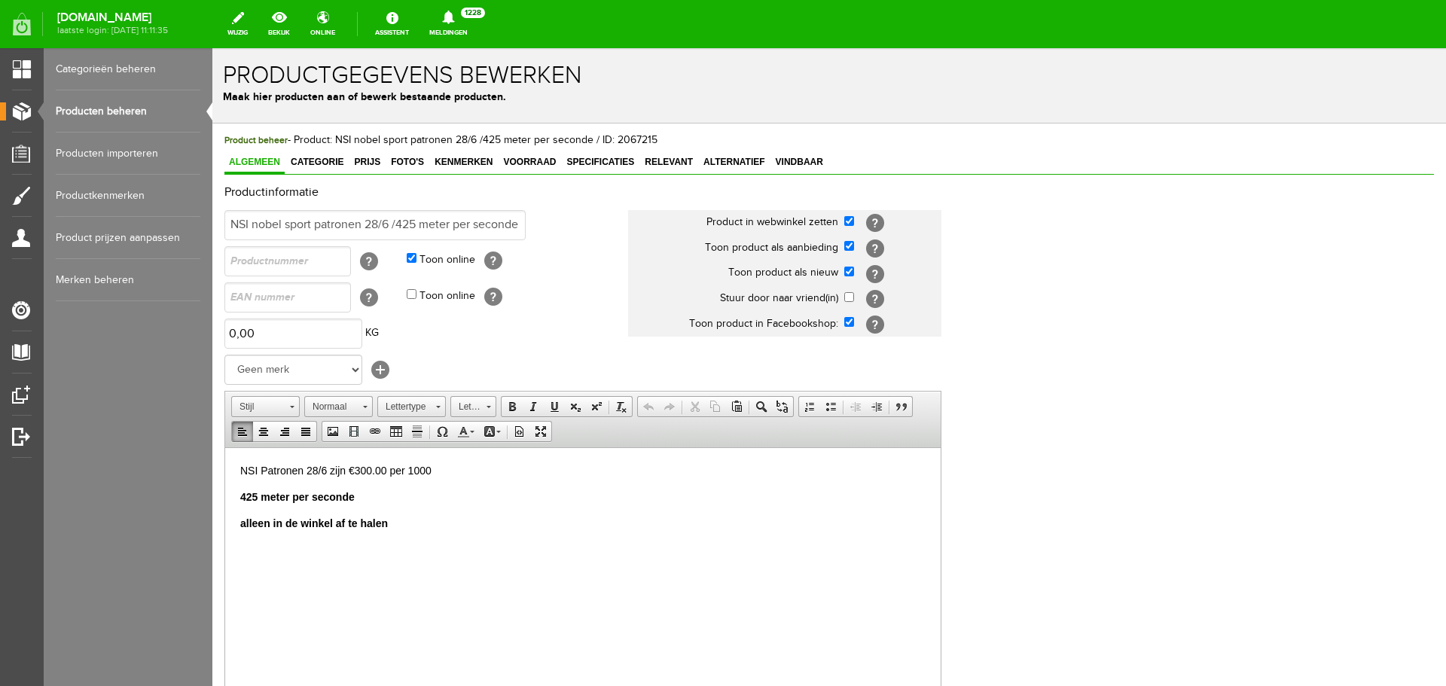
click at [440, 468] on p "NSI Patronen 28/6 zijn €300.00 per 1000" at bounding box center [582, 470] width 685 height 16
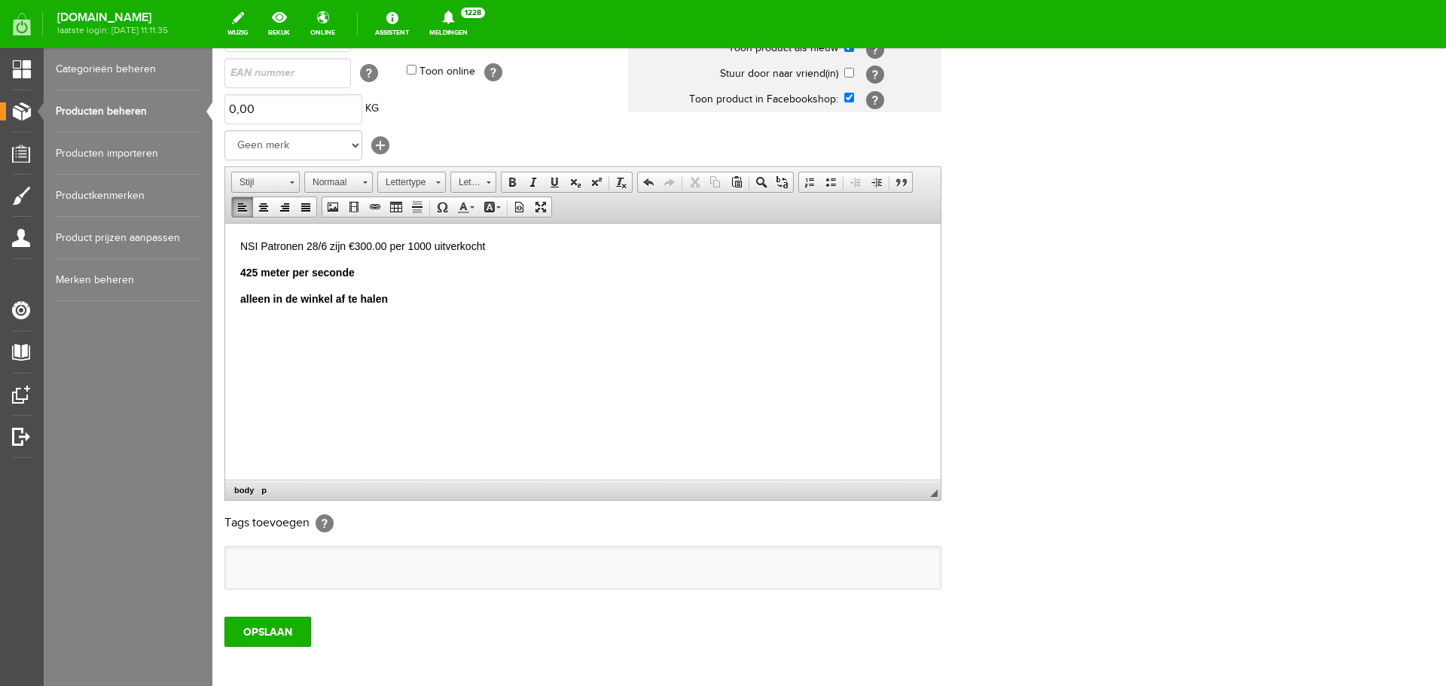
scroll to position [226, 0]
click at [290, 630] on input "OPSLAAN" at bounding box center [267, 630] width 87 height 30
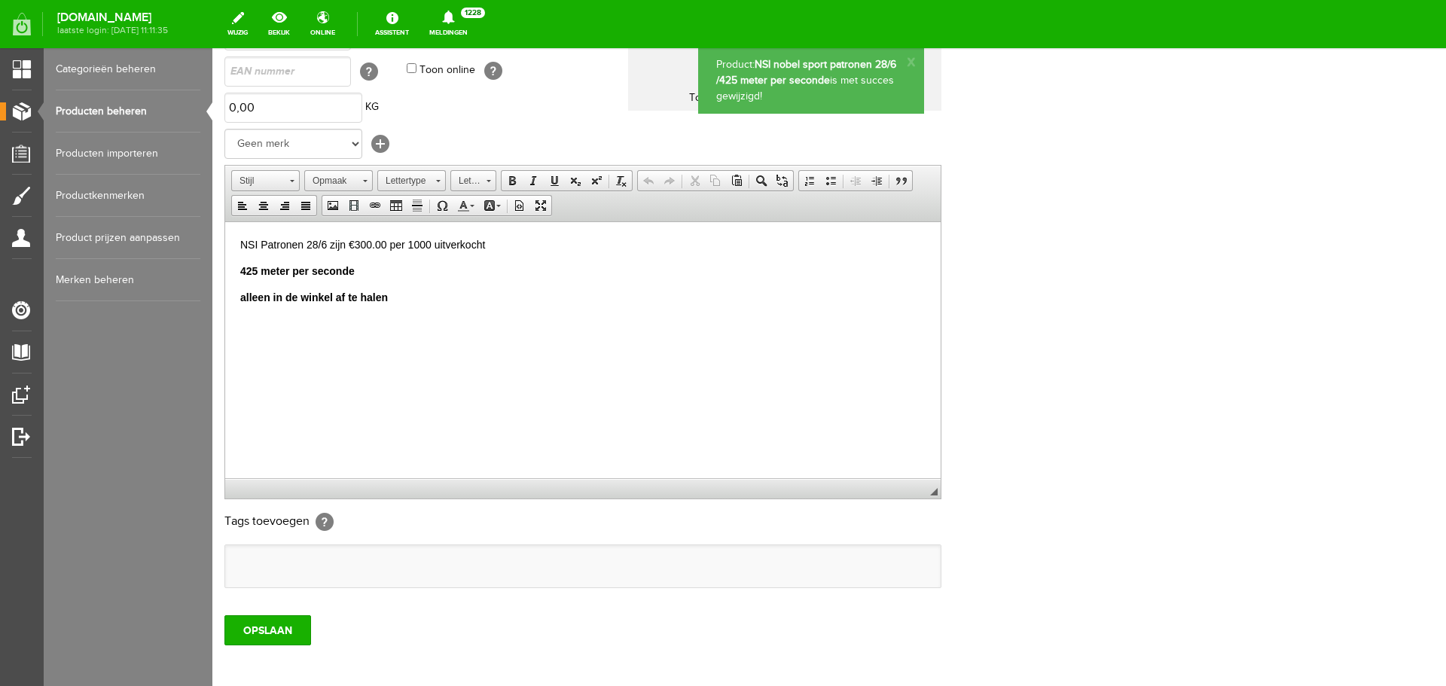
scroll to position [0, 0]
click at [137, 111] on link "Producten beheren" at bounding box center [128, 111] width 145 height 42
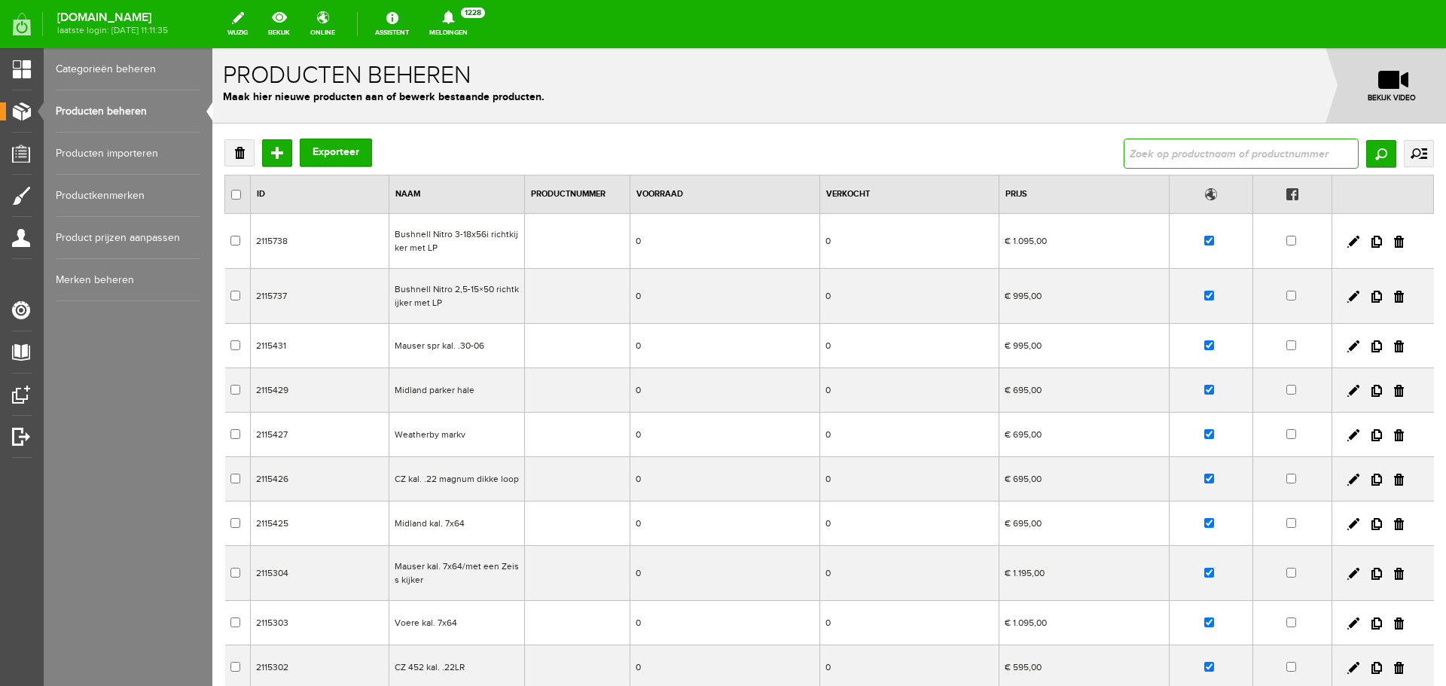
click at [1165, 150] on input "text" at bounding box center [1241, 154] width 235 height 30
type input "nsi"
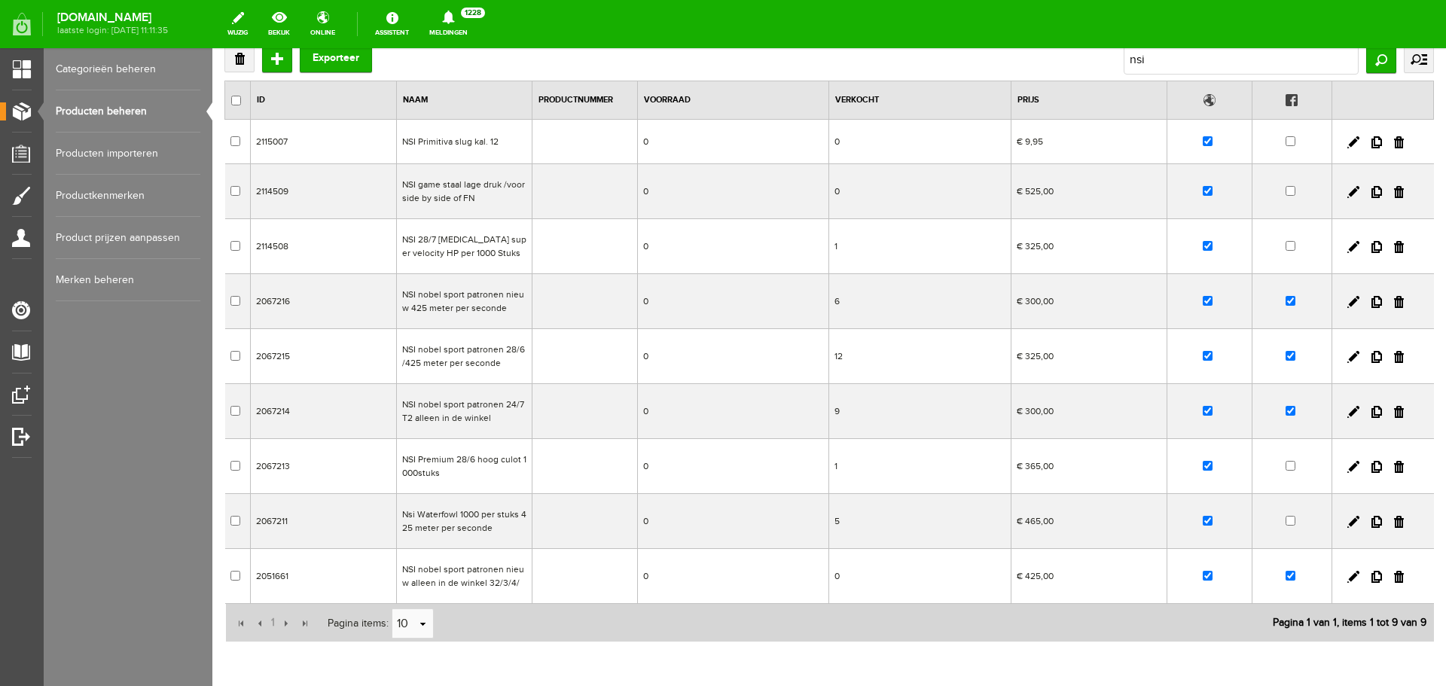
scroll to position [151, 0]
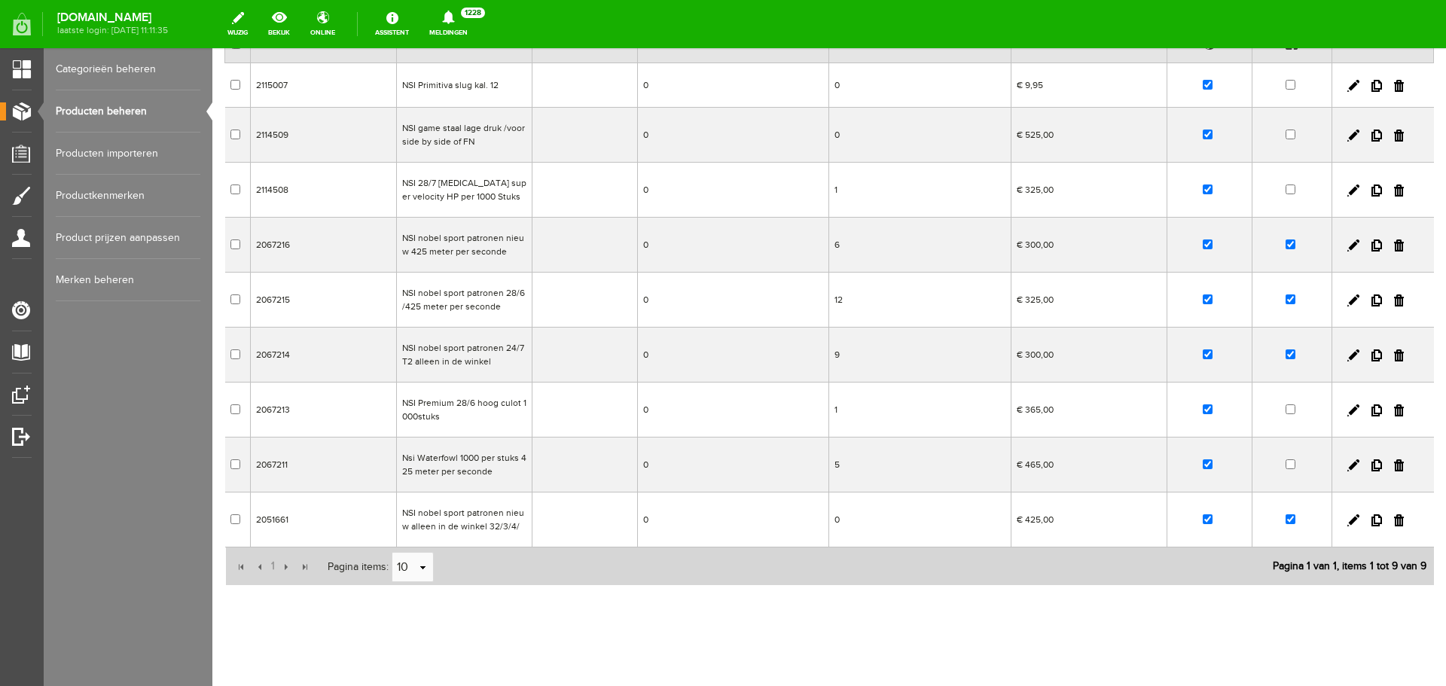
drag, startPoint x: 1652, startPoint y: 95, endPoint x: 1439, endPoint y: 50, distance: 217.0
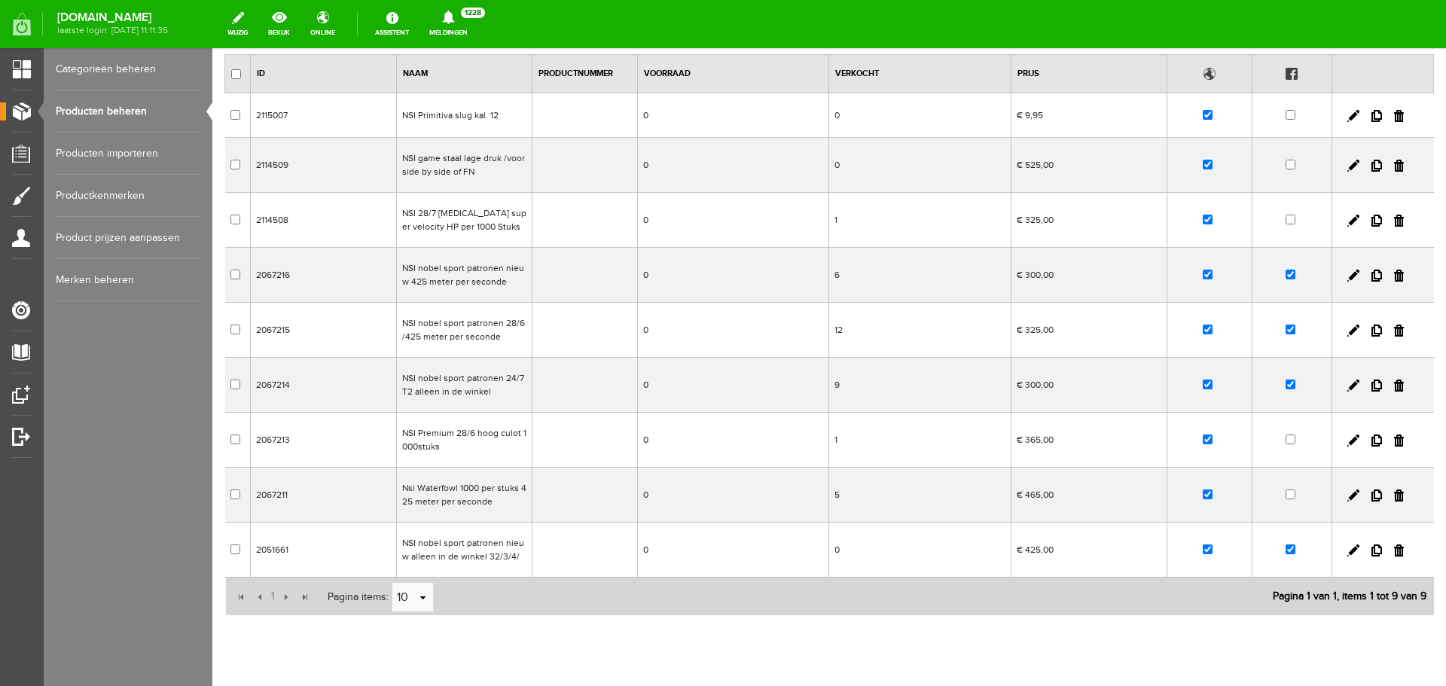
scroll to position [0, 0]
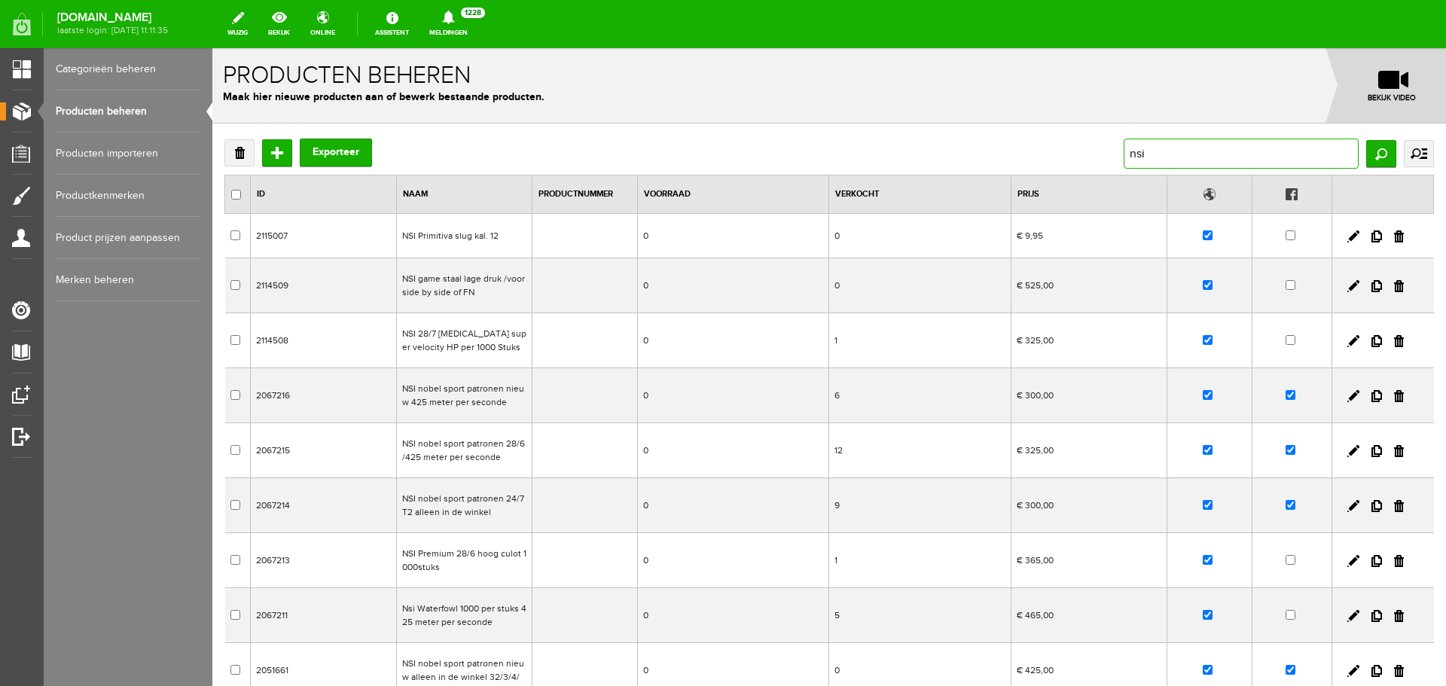
click at [1155, 145] on input "nsi" at bounding box center [1241, 154] width 235 height 30
type input "n"
type input "28/7"
click at [1374, 160] on input "Zoeken" at bounding box center [1381, 153] width 30 height 27
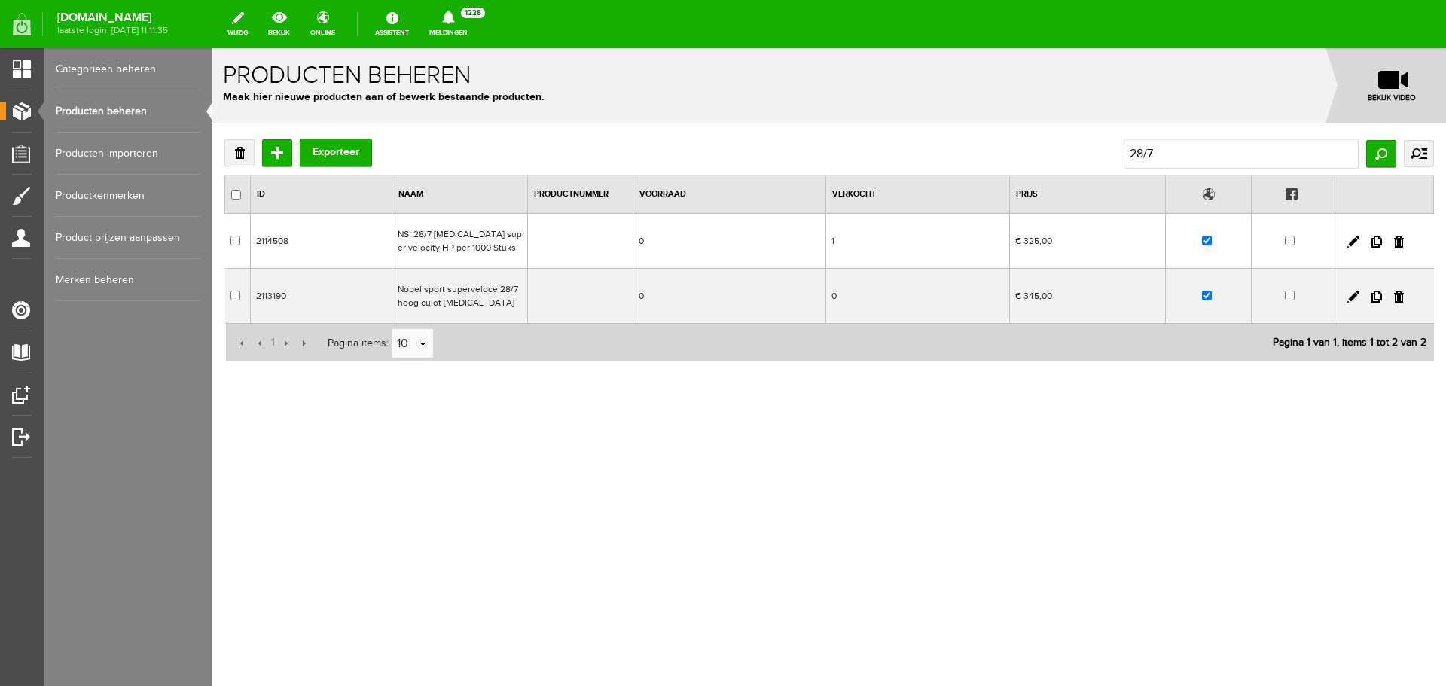
click at [501, 292] on td "Nobel sport superveloce 28/7 hoog culot T3" at bounding box center [460, 296] width 136 height 55
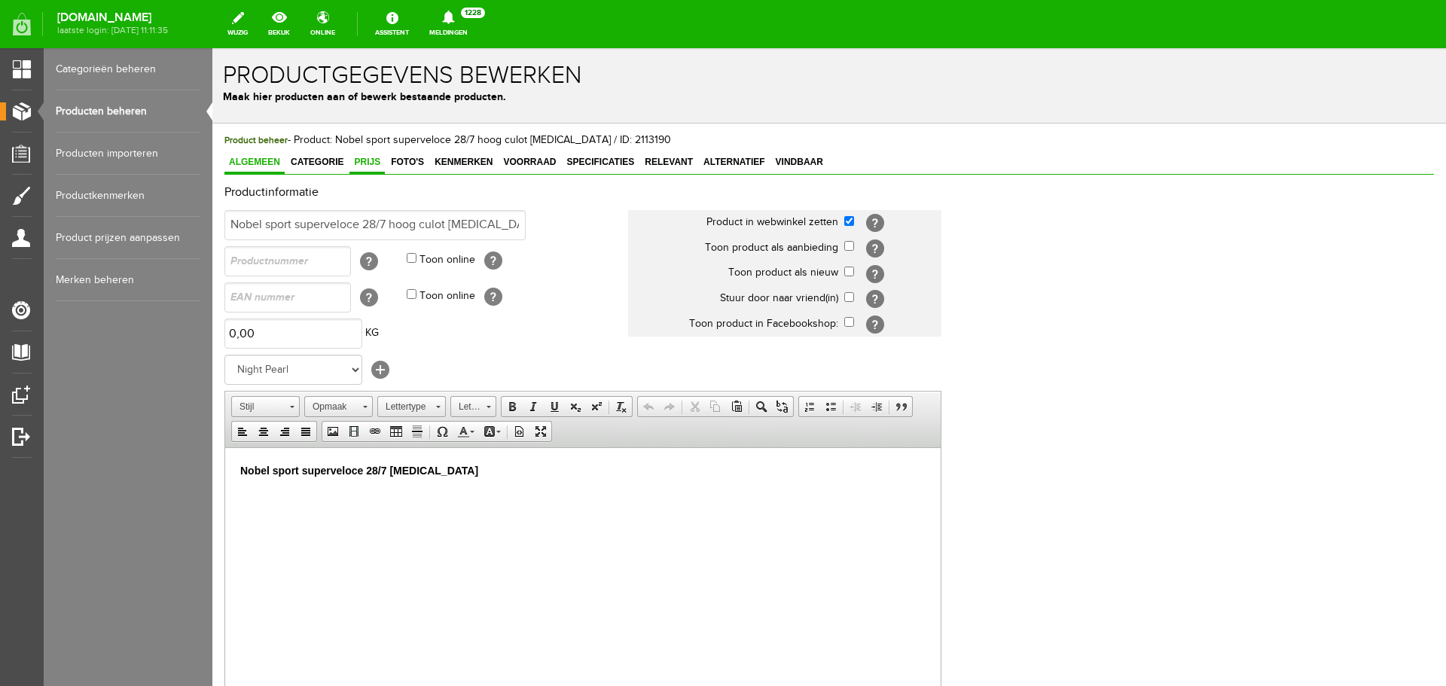
click at [371, 161] on span "Prijs" at bounding box center [367, 162] width 35 height 11
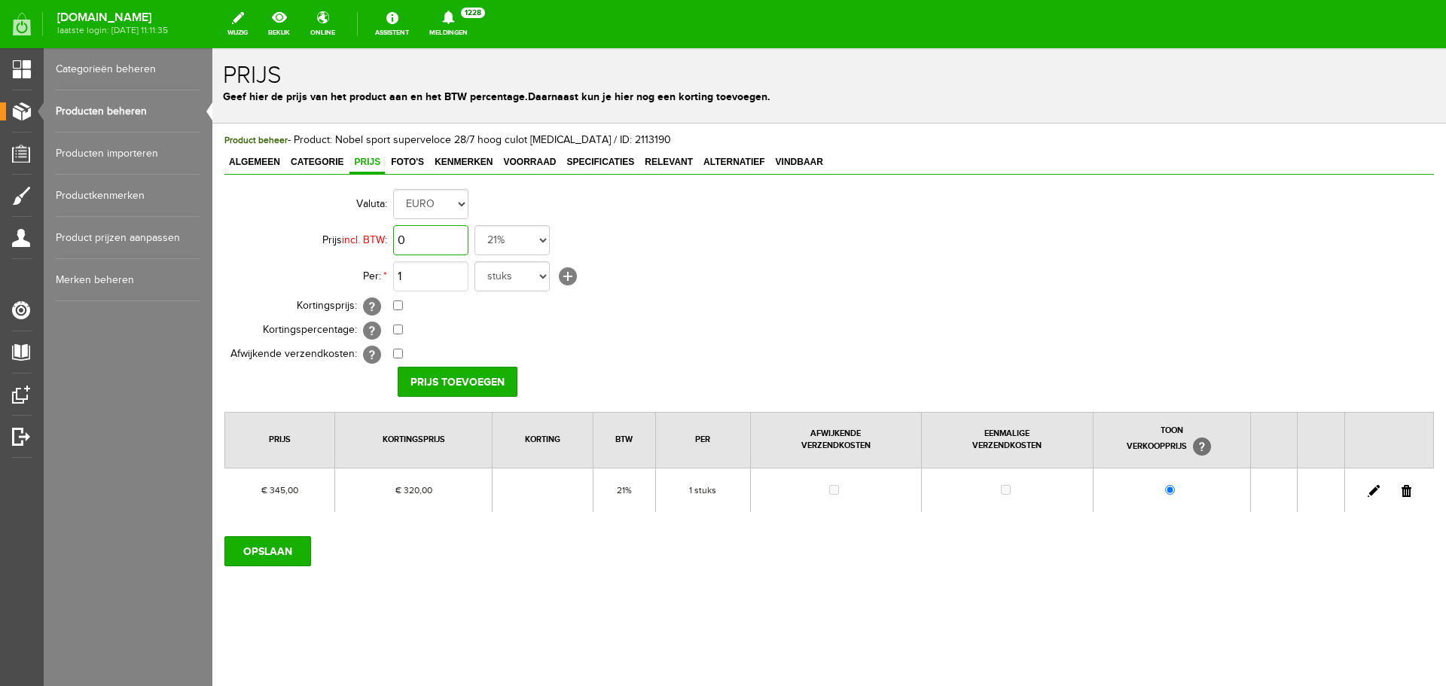
click at [448, 244] on input "0" at bounding box center [430, 240] width 75 height 30
type input "€ 350,00"
click at [398, 302] on input "checkbox" at bounding box center [398, 306] width 10 height 10
checkbox input "true"
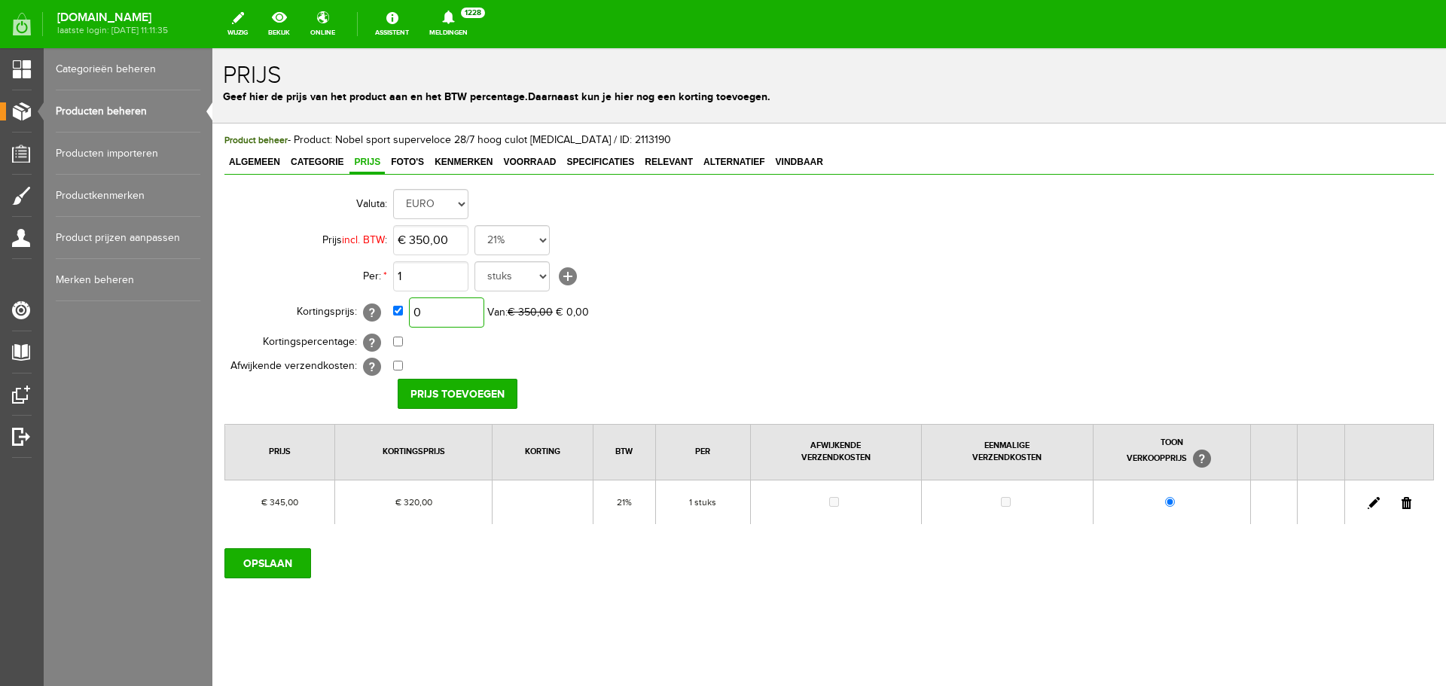
click at [456, 313] on input "0" at bounding box center [446, 313] width 75 height 30
type input "€ 325,00"
click at [445, 389] on input "Prijs toevoegen" at bounding box center [458, 394] width 120 height 30
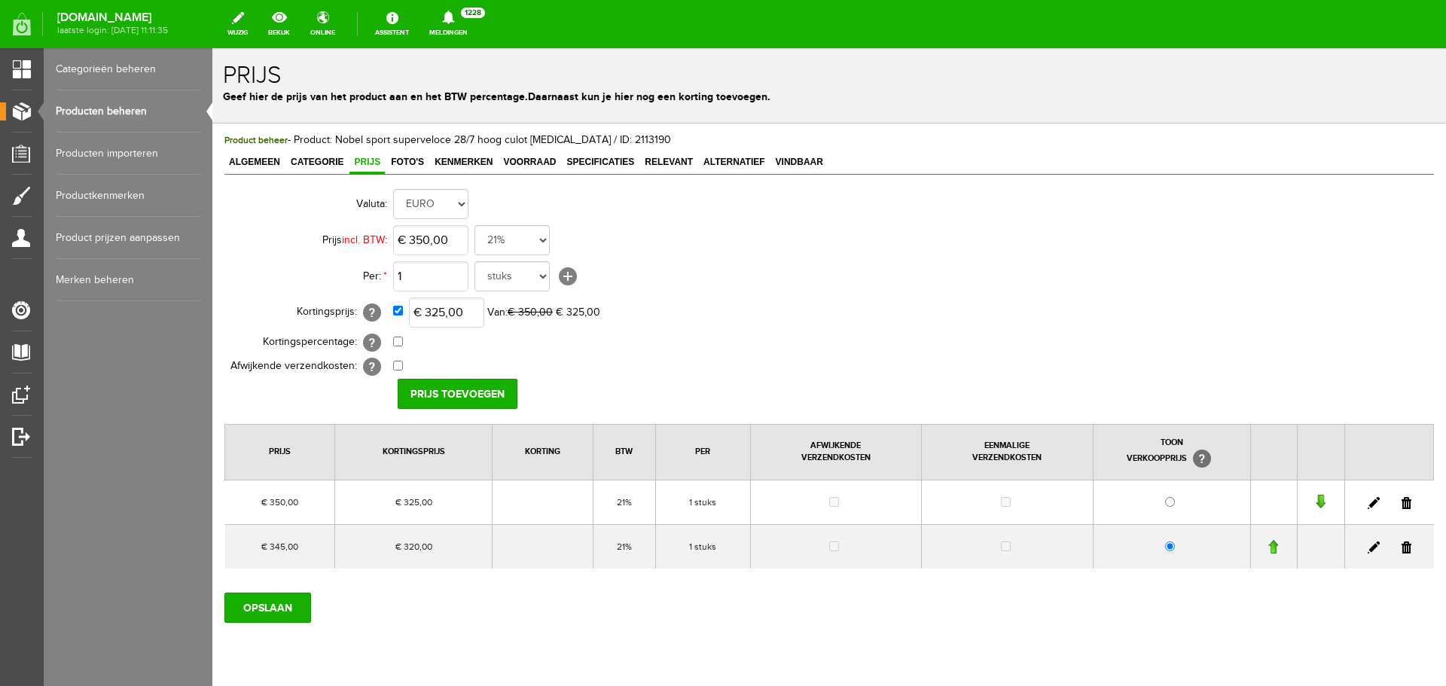
click at [1402, 543] on link at bounding box center [1407, 548] width 10 height 12
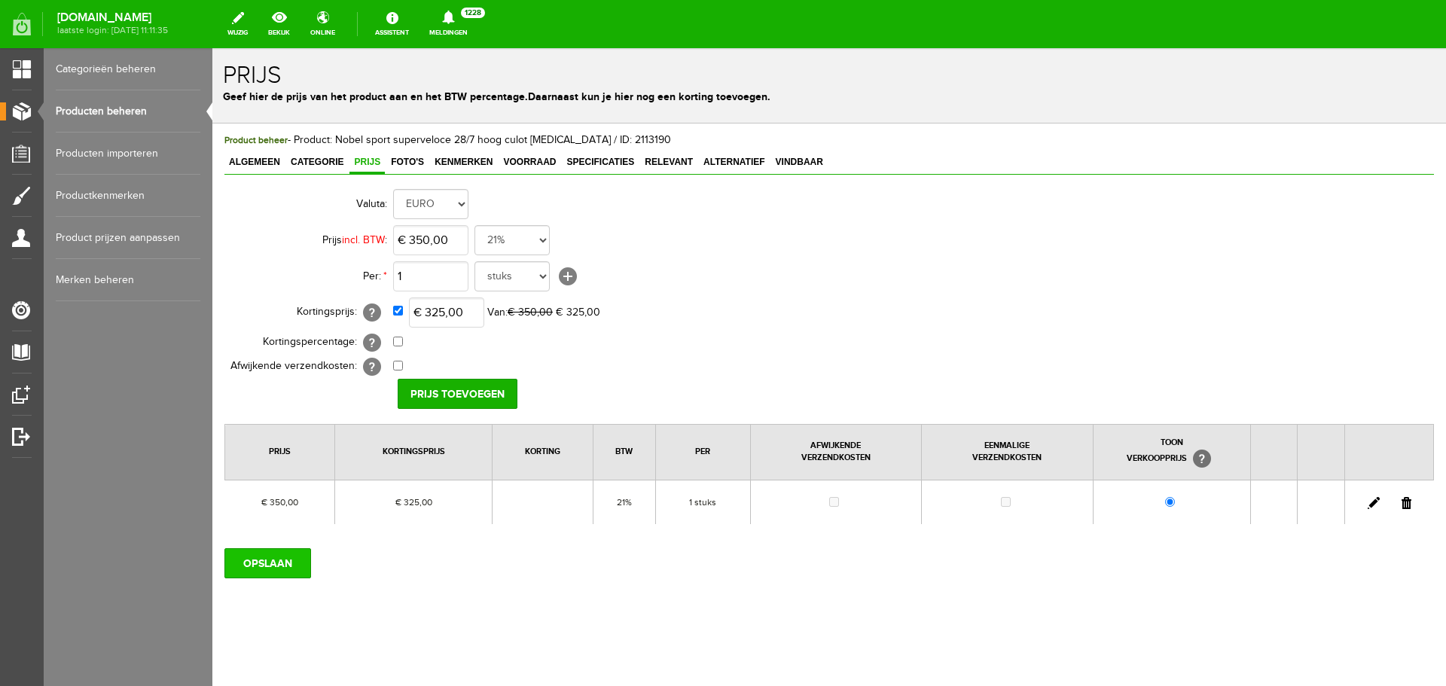
click at [278, 566] on input "OPSLAAN" at bounding box center [267, 563] width 87 height 30
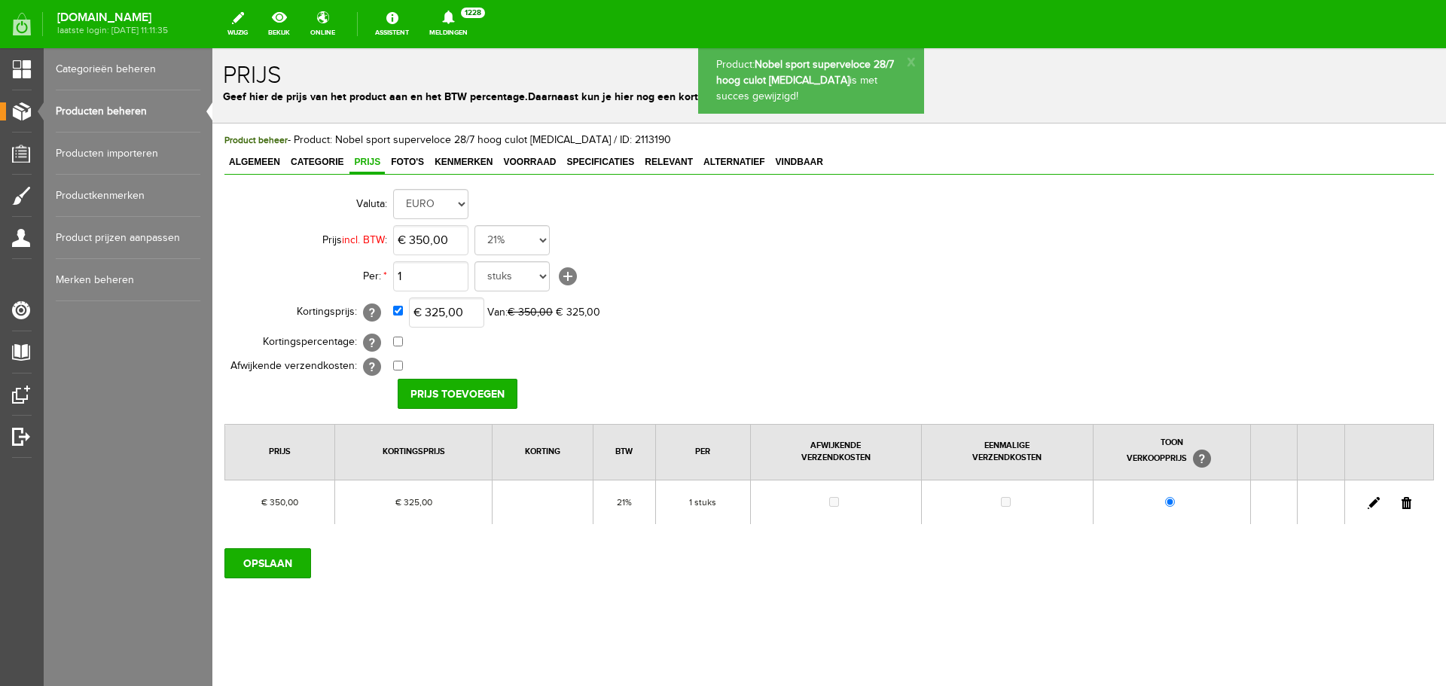
click at [116, 107] on link "Producten beheren" at bounding box center [128, 111] width 145 height 42
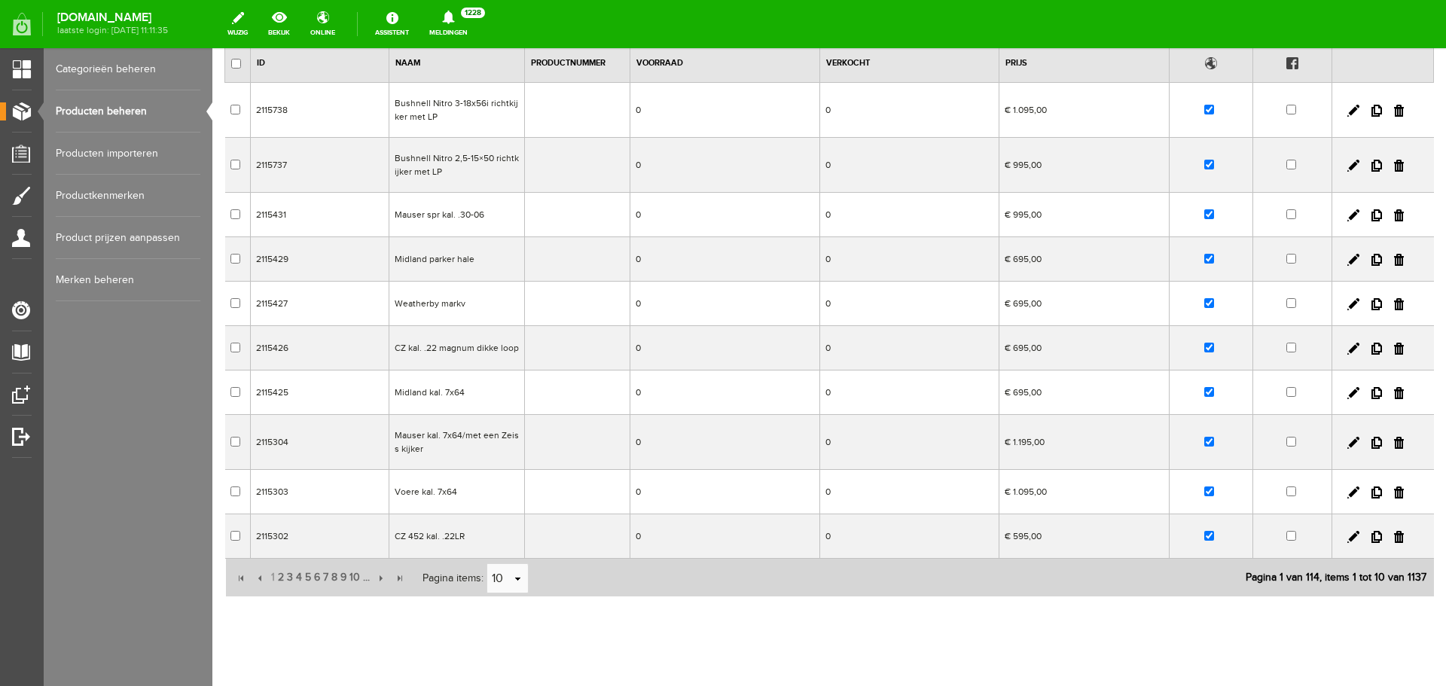
scroll to position [155, 0]
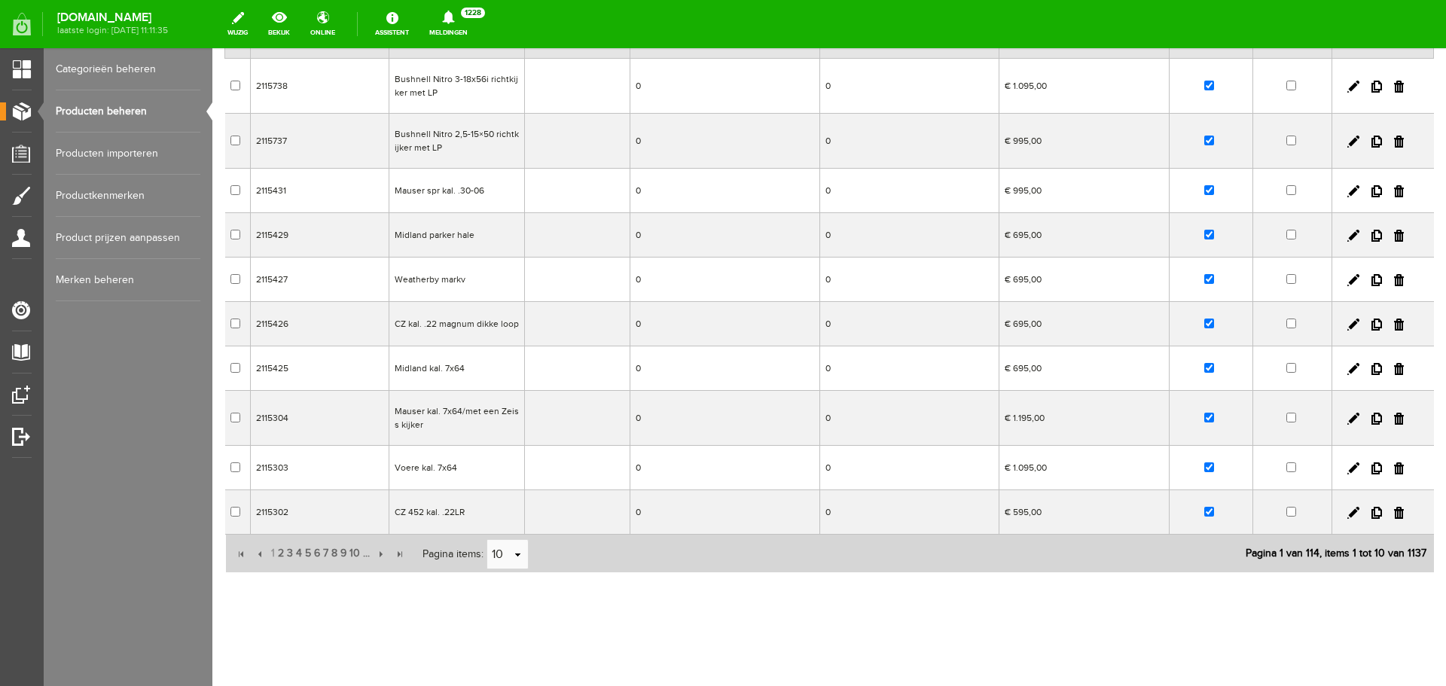
click at [136, 105] on link "Producten beheren" at bounding box center [128, 111] width 145 height 42
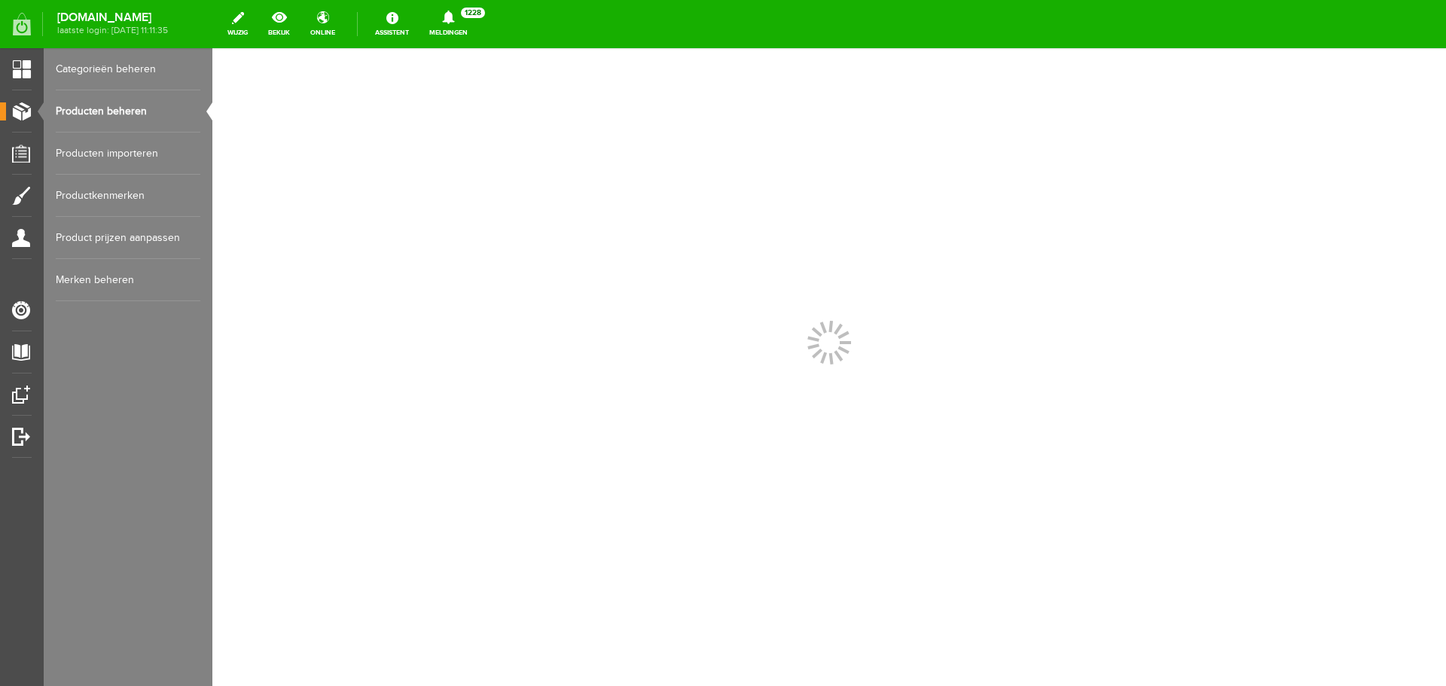
scroll to position [0, 0]
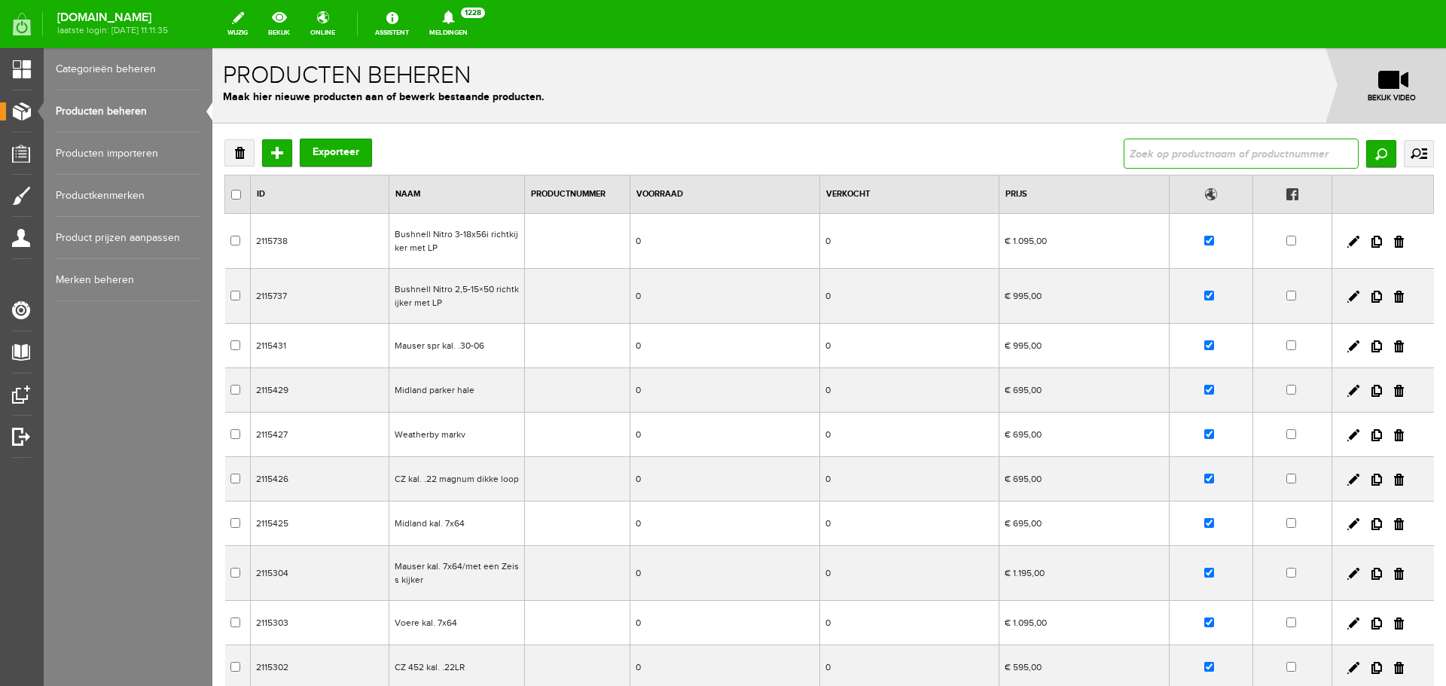
click at [1184, 151] on input "text" at bounding box center [1241, 154] width 235 height 30
type input "browning 525"
click at [1372, 151] on input "Zoeken" at bounding box center [1381, 153] width 30 height 27
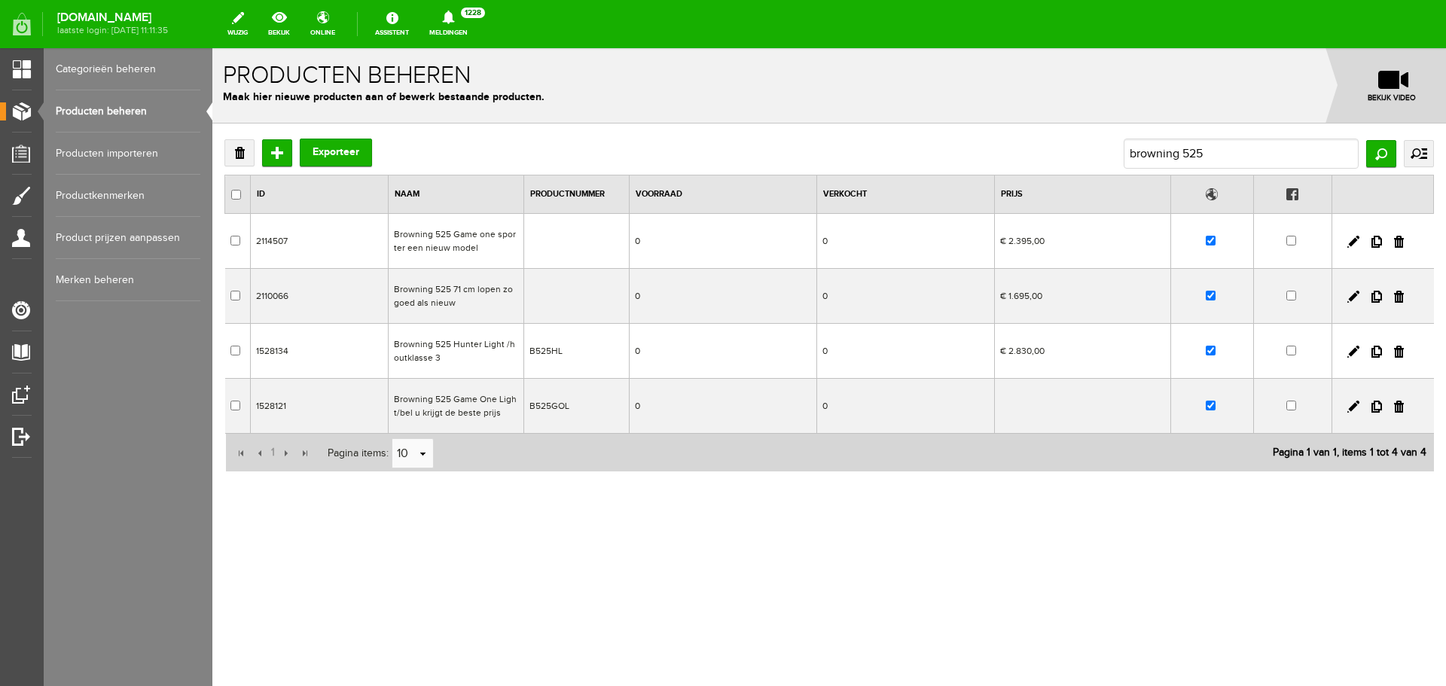
drag, startPoint x: 964, startPoint y: 252, endPoint x: 1174, endPoint y: 300, distance: 215.6
click at [964, 252] on td "0" at bounding box center [906, 241] width 178 height 55
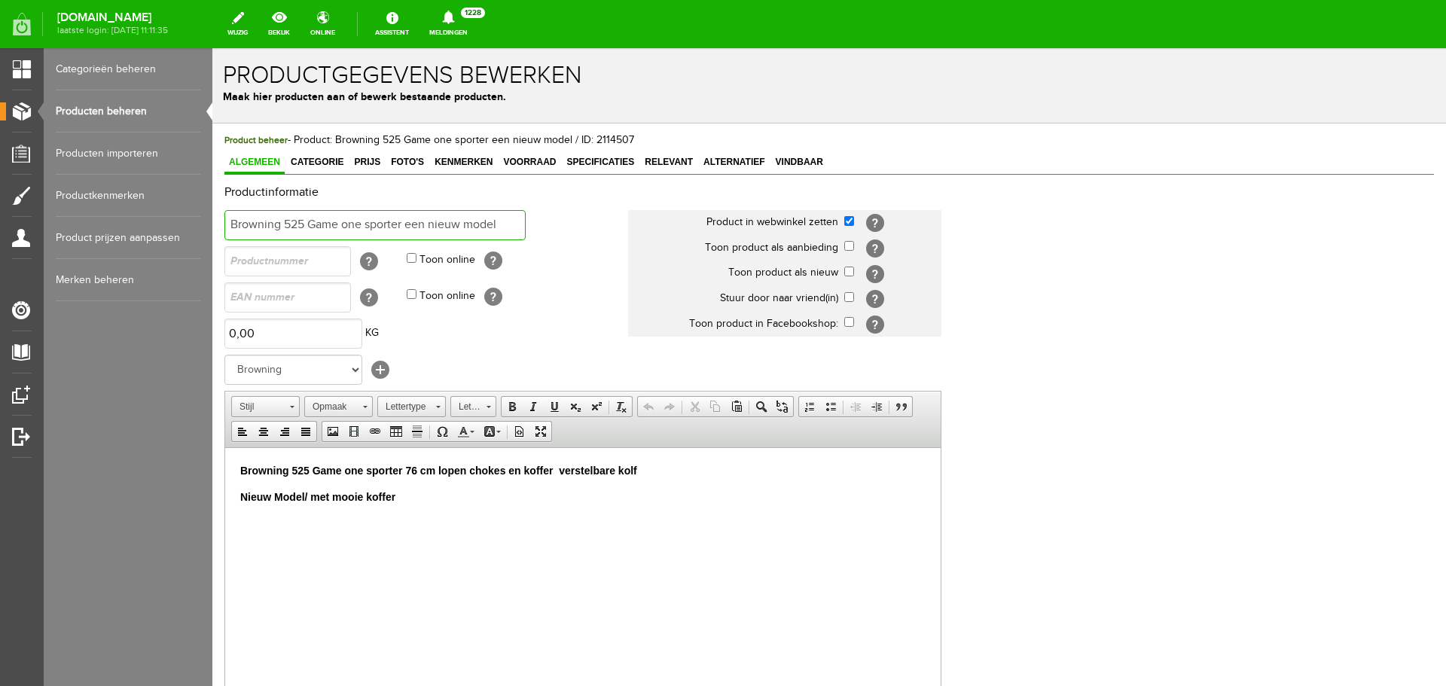
click at [504, 224] on input "Browning 525 Game one sporter een nieuw model" at bounding box center [374, 225] width 301 height 30
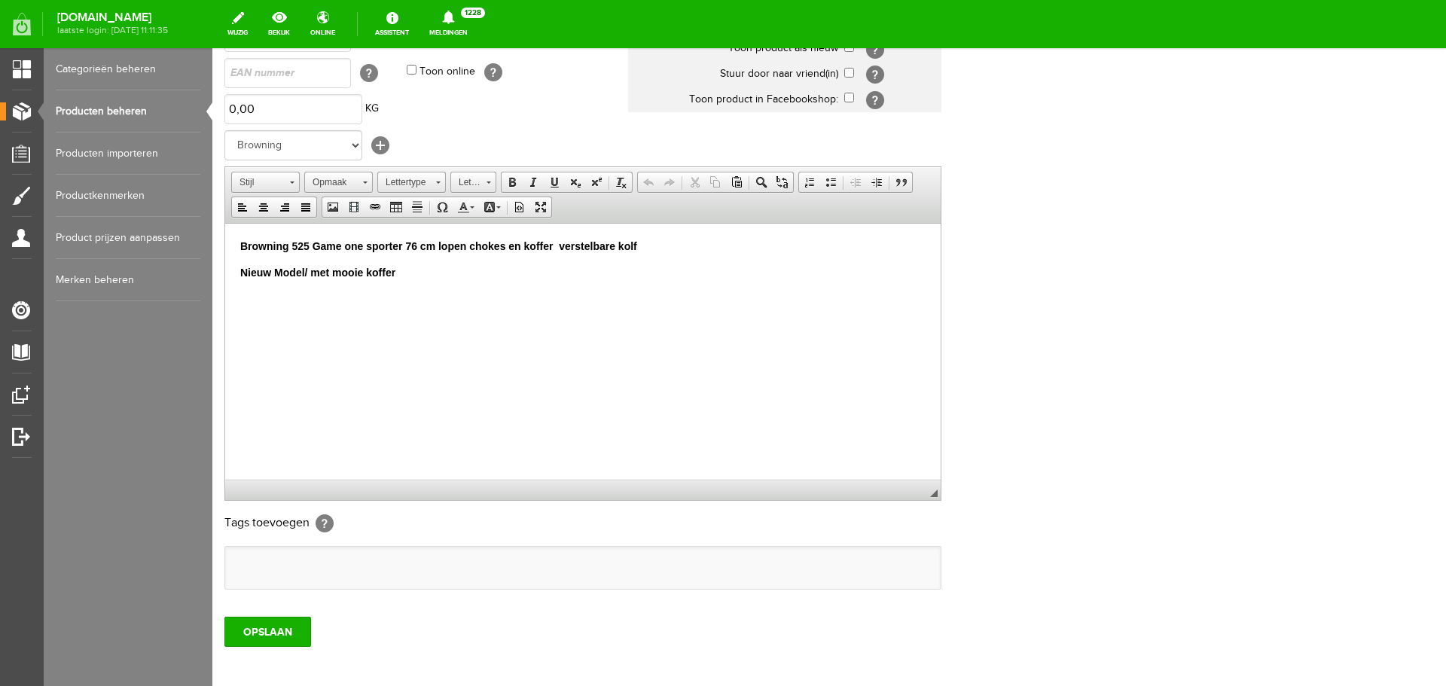
scroll to position [226, 0]
type input "Browning 525 Game one sporter een nieuw model/VERKOCHT"
click at [266, 634] on input "OPSLAAN" at bounding box center [267, 630] width 87 height 30
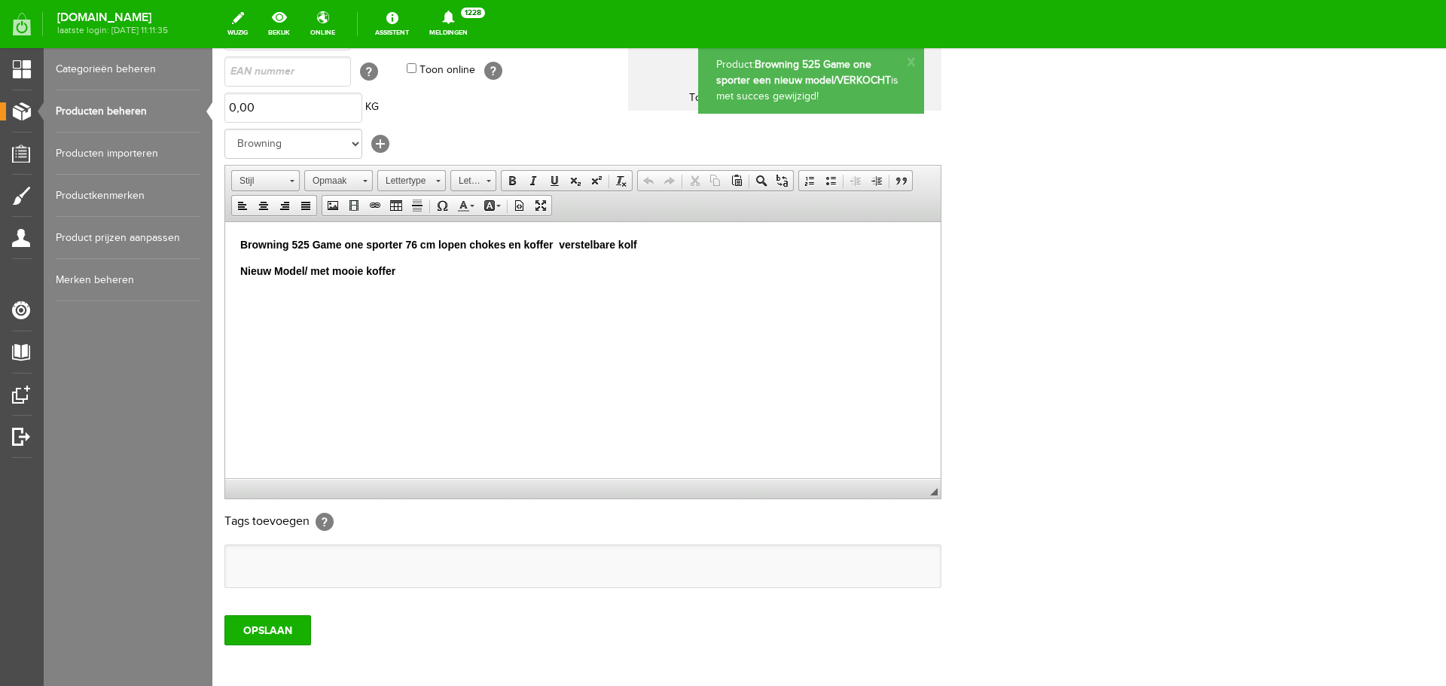
drag, startPoint x: 135, startPoint y: 110, endPoint x: 242, endPoint y: 138, distance: 110.5
click at [136, 110] on link "Producten beheren" at bounding box center [128, 111] width 145 height 42
